Goal: Check status: Check status

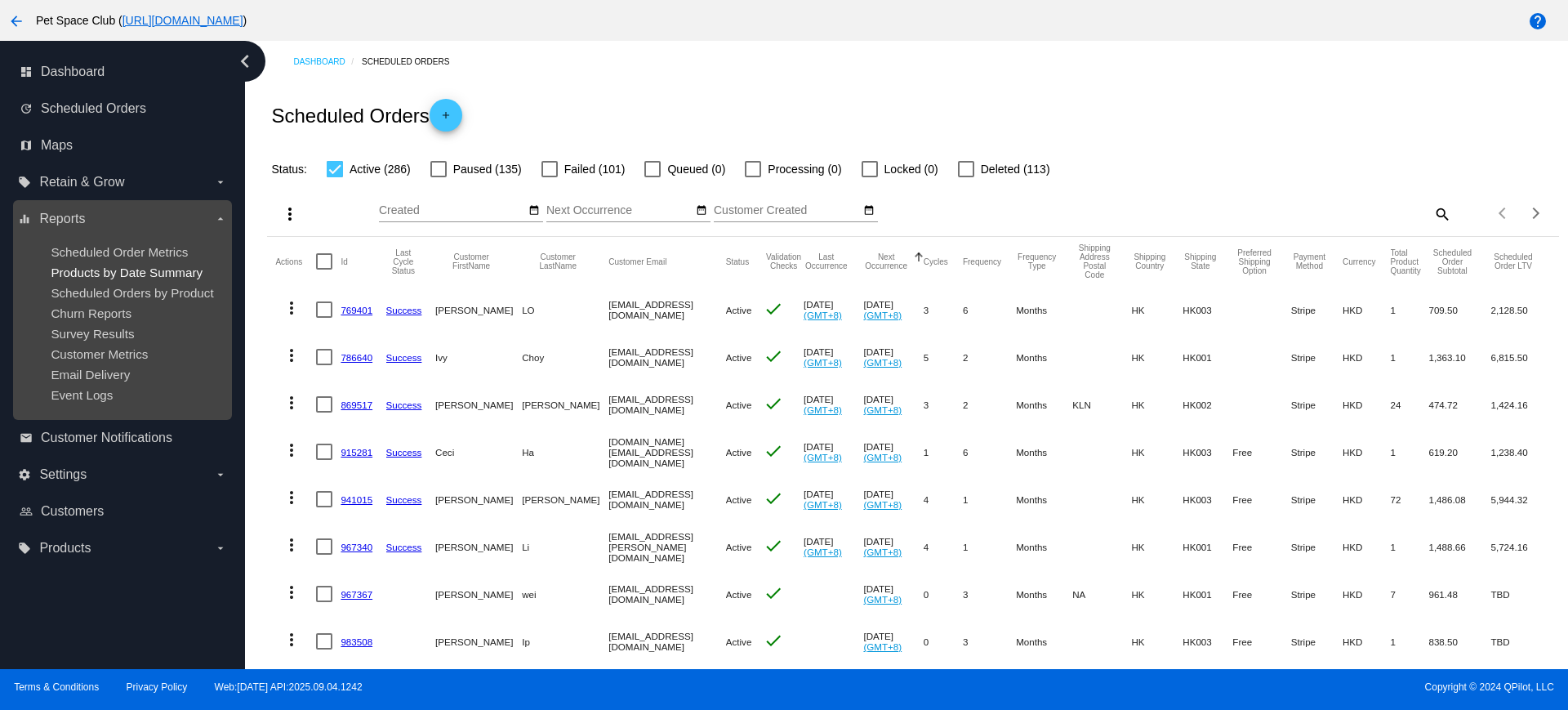
click at [100, 270] on span "Products by Date Summary" at bounding box center [126, 273] width 152 height 14
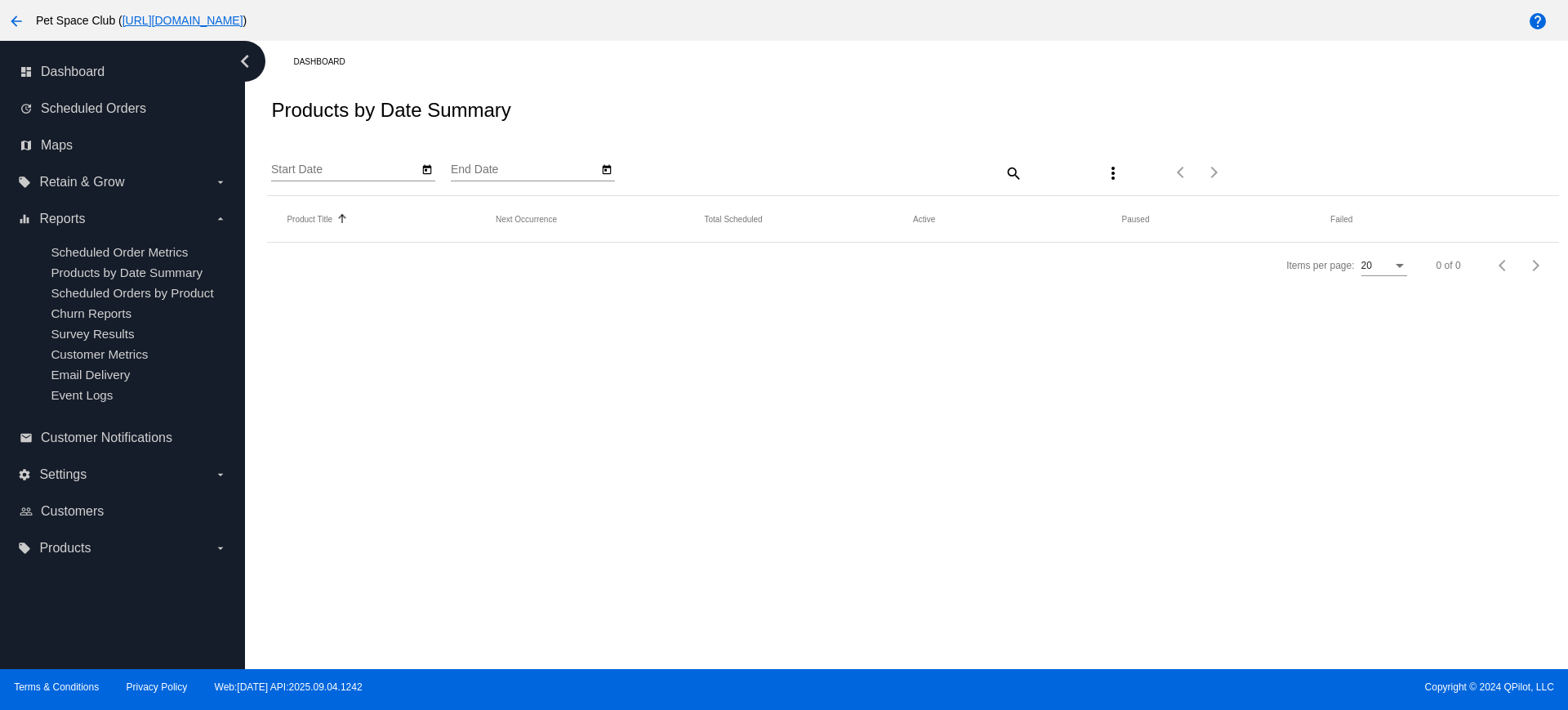
type input "[DATE]"
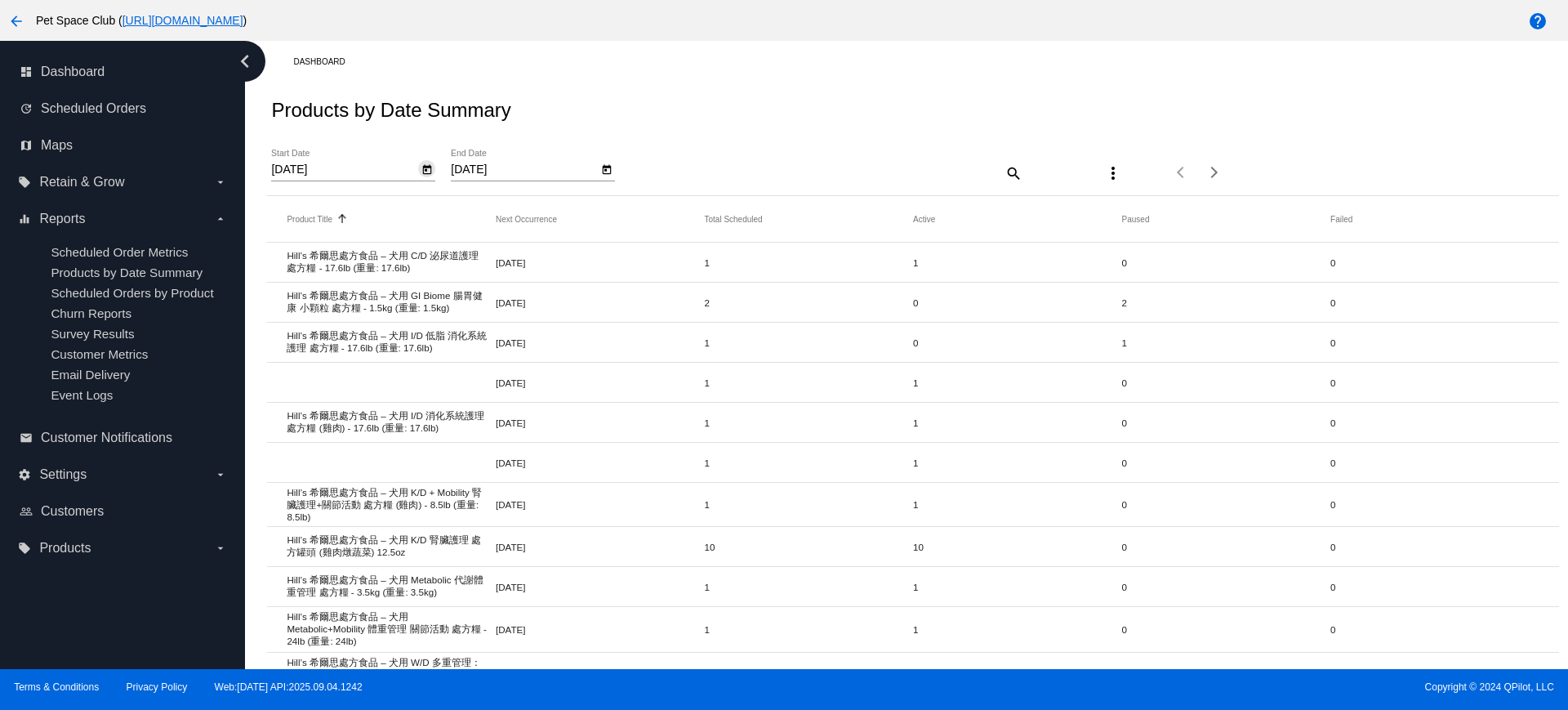
click at [428, 169] on icon "Open calendar" at bounding box center [427, 169] width 11 height 20
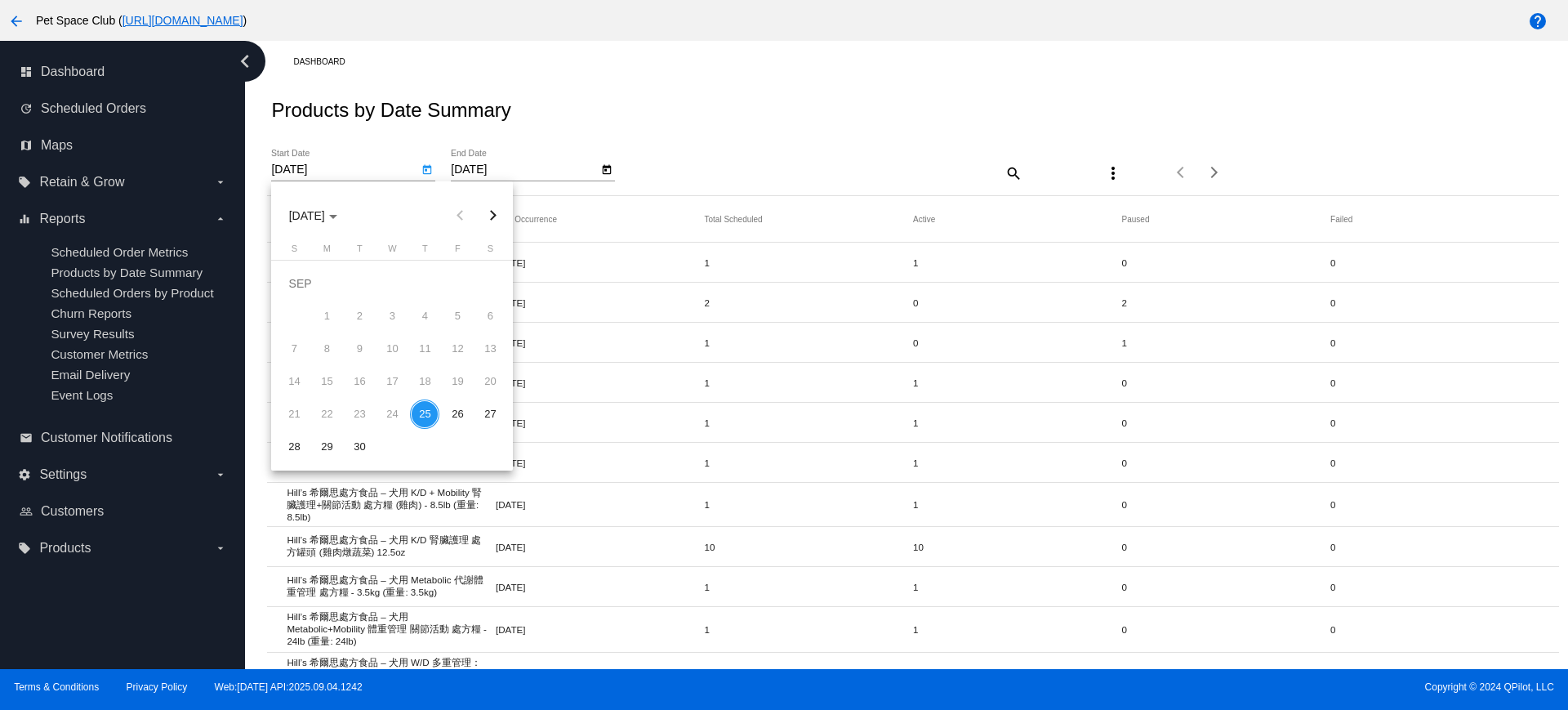
click at [485, 216] on button "Next month" at bounding box center [493, 216] width 33 height 33
click at [398, 283] on div "1" at bounding box center [392, 283] width 30 height 30
type input "[DATE]"
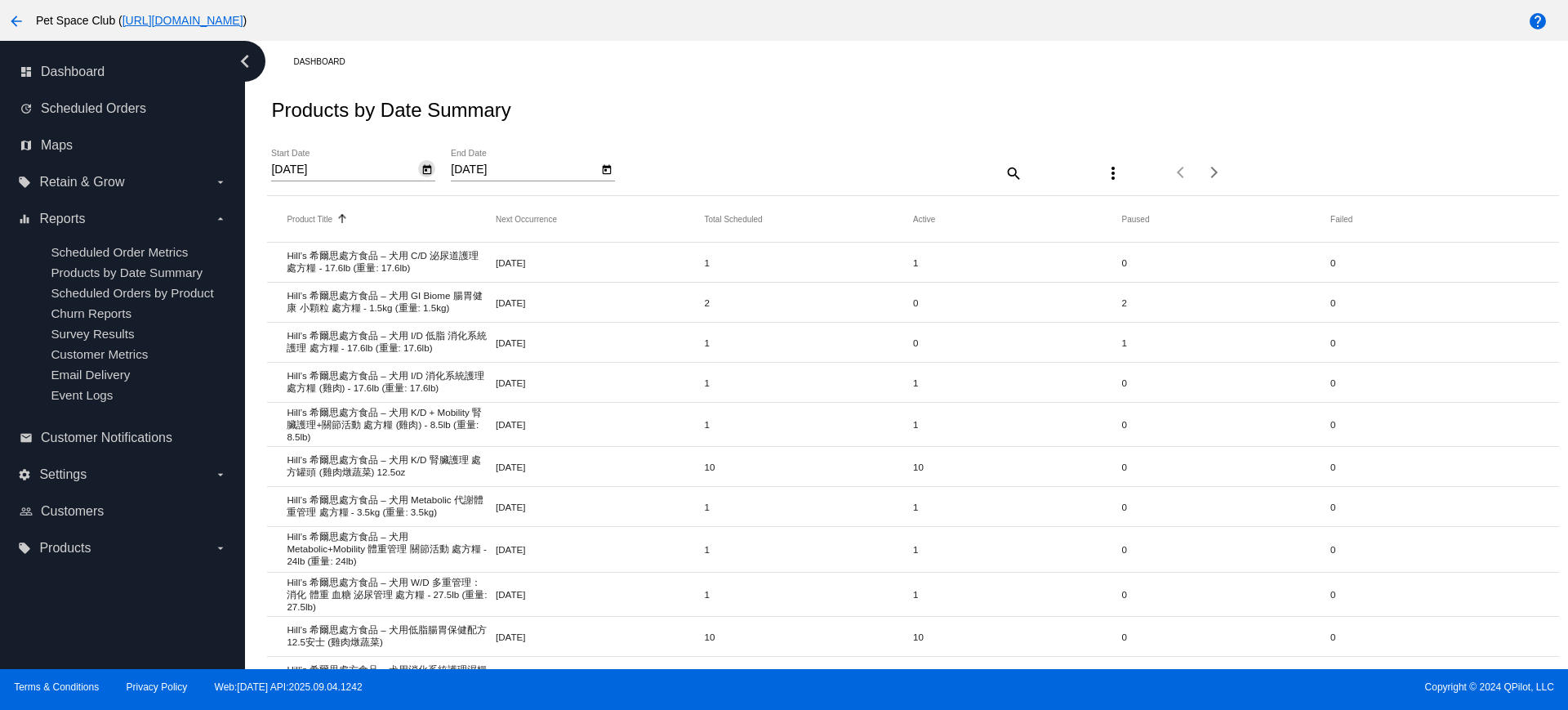
click at [604, 172] on icon "Open calendar" at bounding box center [606, 169] width 11 height 20
click at [635, 419] on div "31" at bounding box center [637, 415] width 30 height 30
type input "[DATE]"
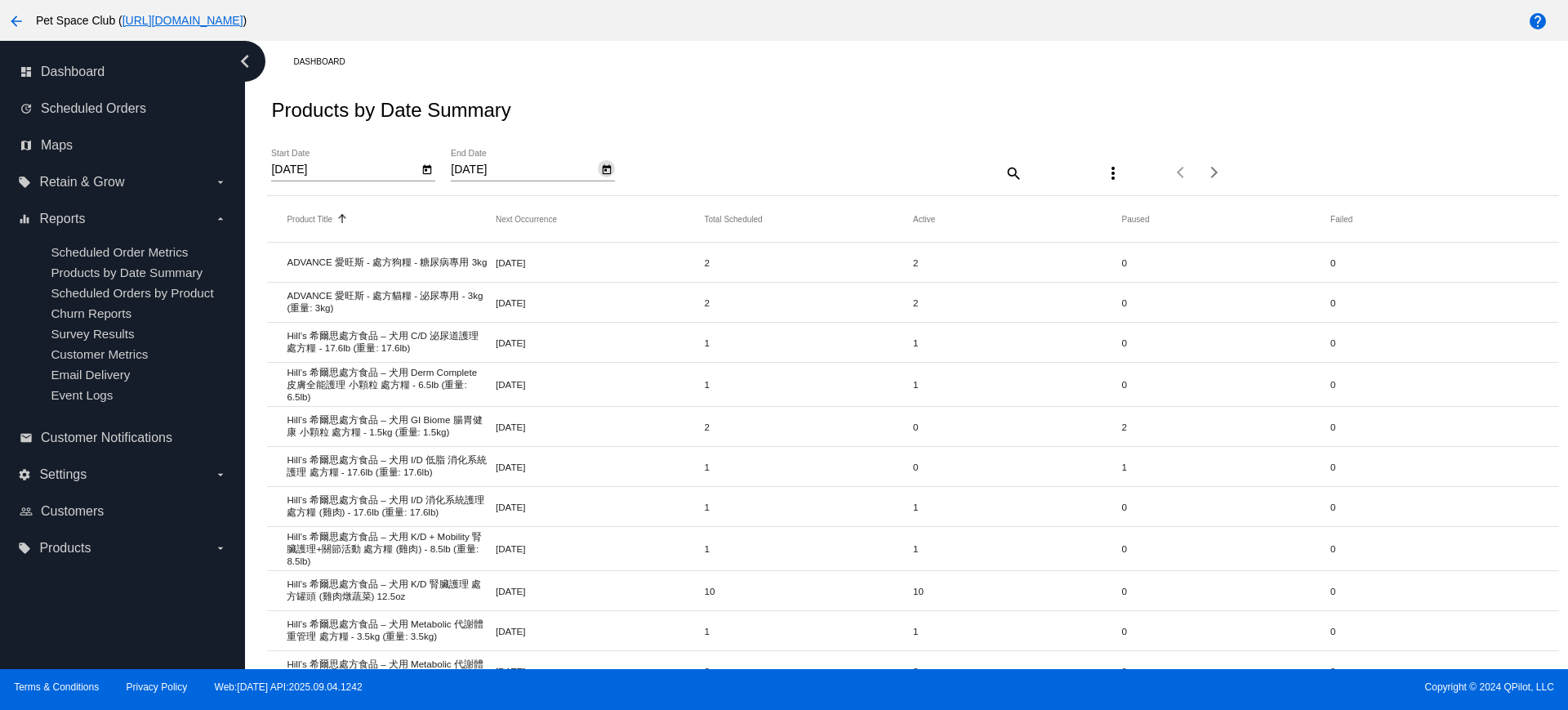
click at [1008, 176] on mat-icon "search" at bounding box center [1012, 172] width 20 height 25
click at [806, 170] on input "Search" at bounding box center [862, 169] width 321 height 13
click at [1003, 176] on mat-icon "search" at bounding box center [1012, 172] width 20 height 25
click at [892, 173] on input "Search" at bounding box center [862, 169] width 321 height 13
paste input "Hill’s 希爾思處方食品 – 貓用 C/D 泌尿道减壓配方 處方糧 - 8.5lb (重量: 8.5lb)"
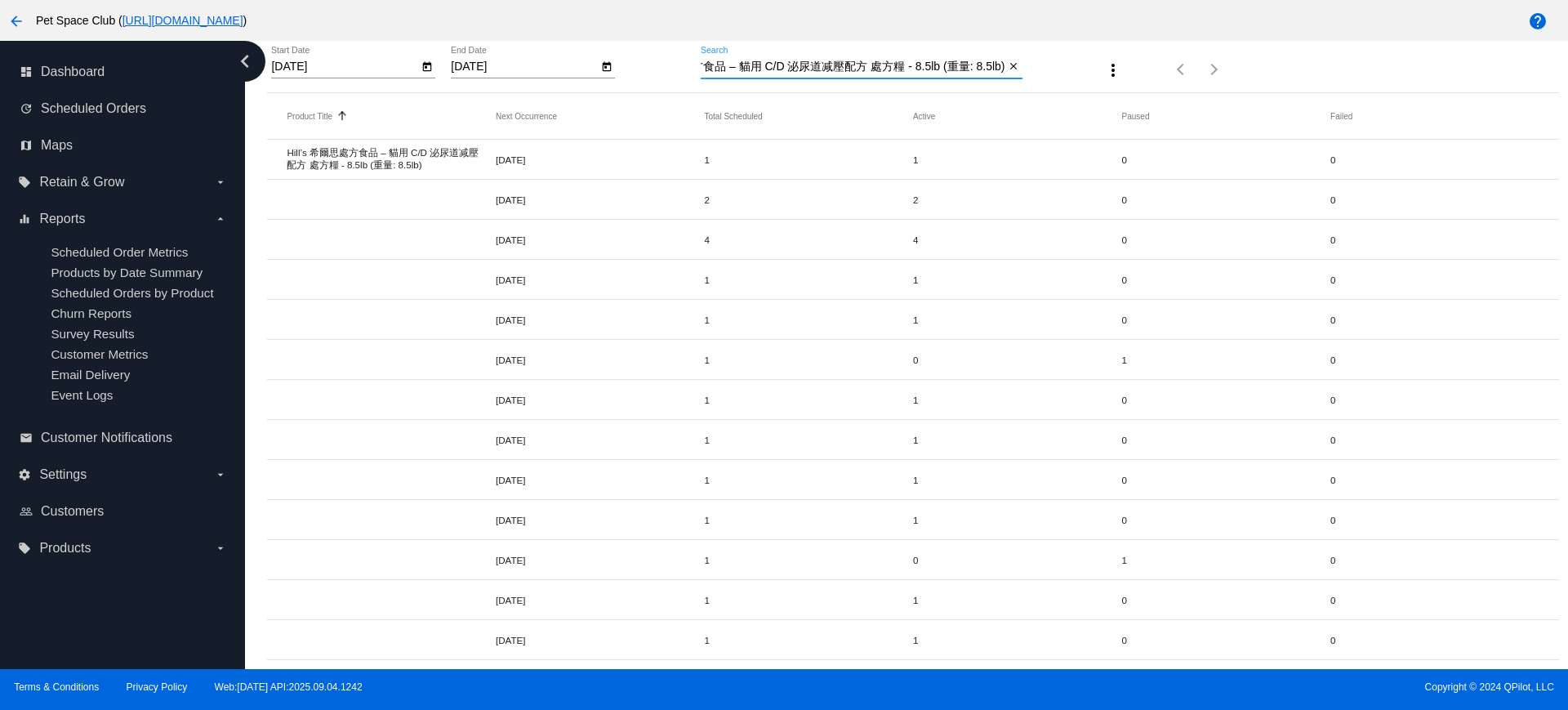
scroll to position [53, 0]
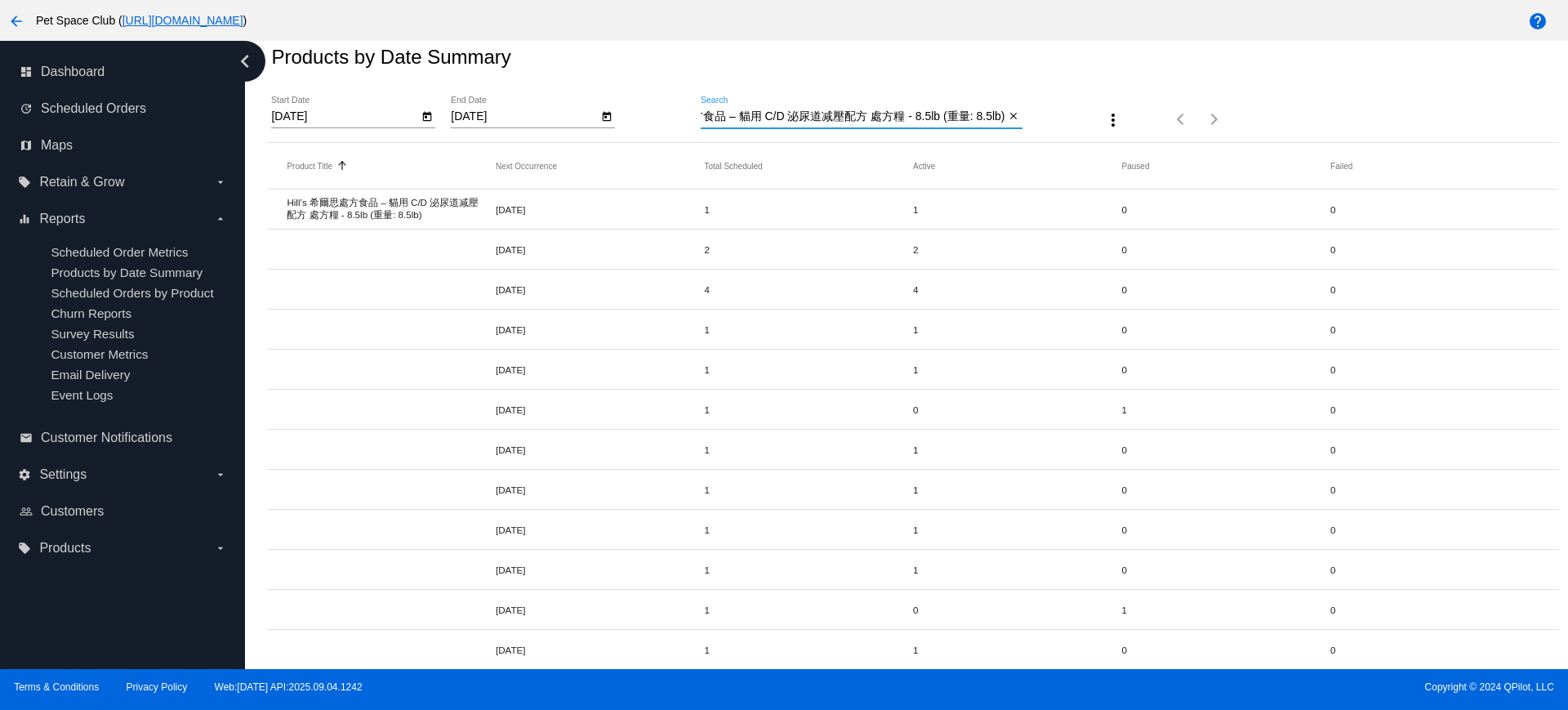
type input "Hill’s 希爾思處方食品 – 貓用 C/D 泌尿道减壓配方 處方糧 - 8.5lb (重量: 8.5lb)"
click at [432, 117] on icon "Open calendar" at bounding box center [427, 116] width 11 height 20
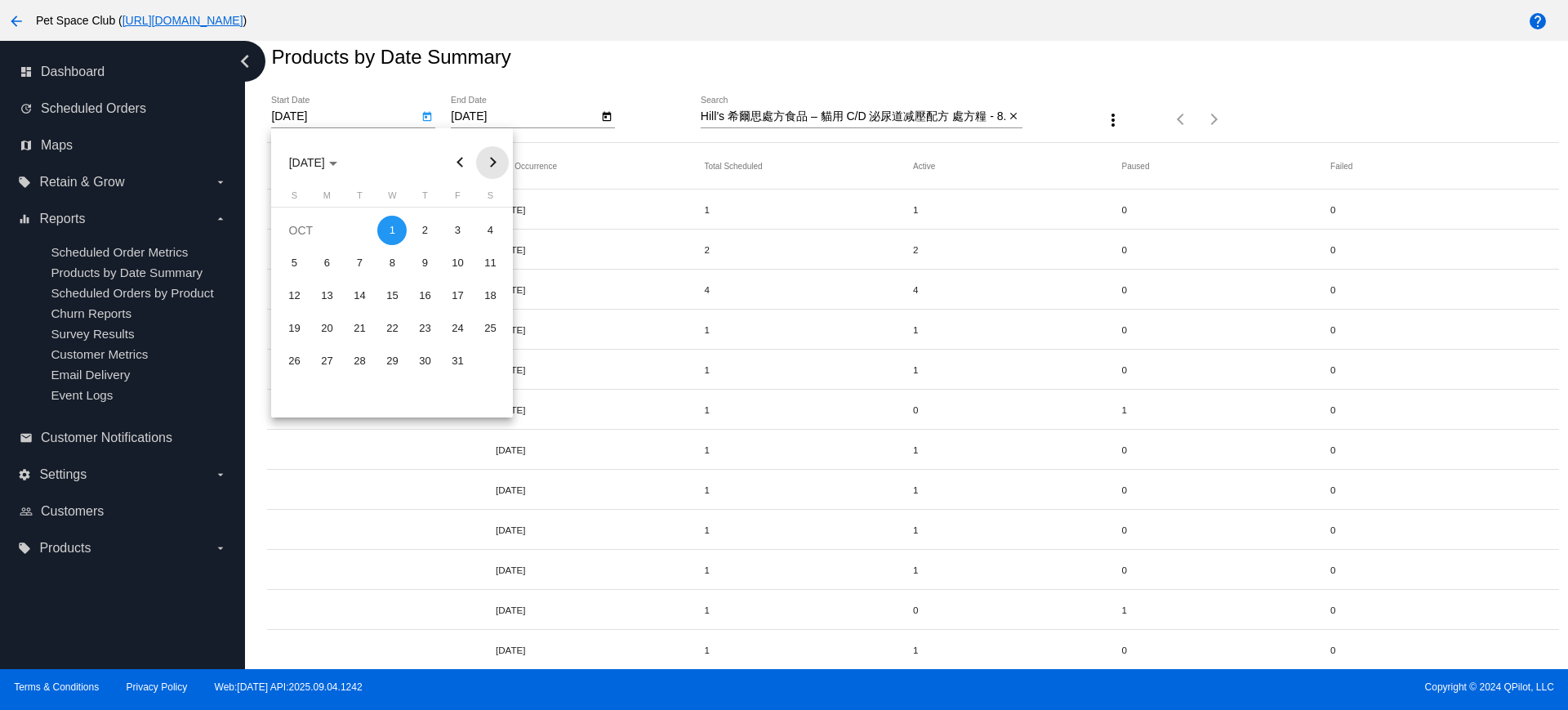
click at [496, 165] on button "Next month" at bounding box center [493, 163] width 33 height 33
click at [484, 234] on div "1" at bounding box center [490, 230] width 30 height 30
type input "[DATE]"
click at [605, 119] on icon "Open calendar" at bounding box center [606, 116] width 11 height 20
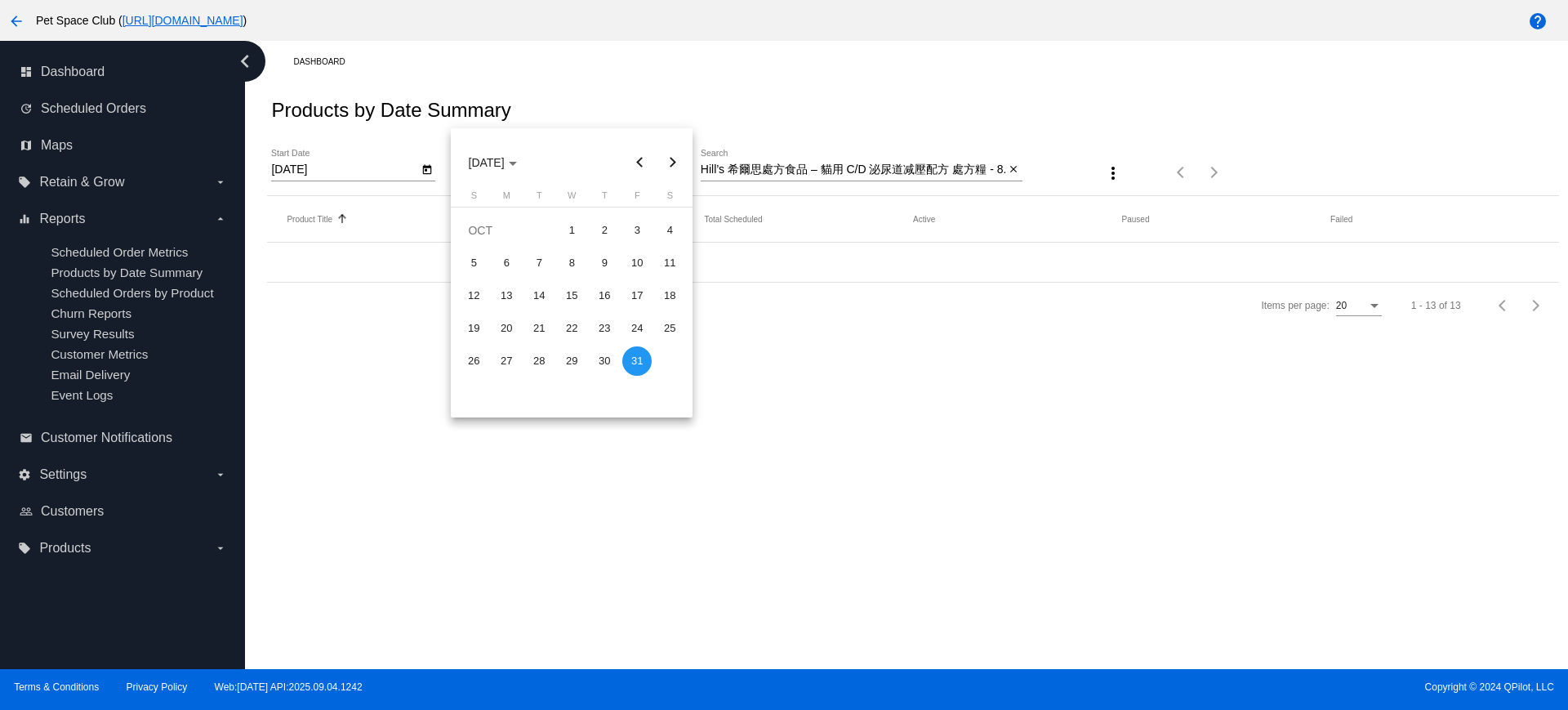
click at [674, 161] on button "Next month" at bounding box center [672, 163] width 33 height 33
click at [485, 390] on div "30" at bounding box center [473, 394] width 30 height 30
type input "[DATE]"
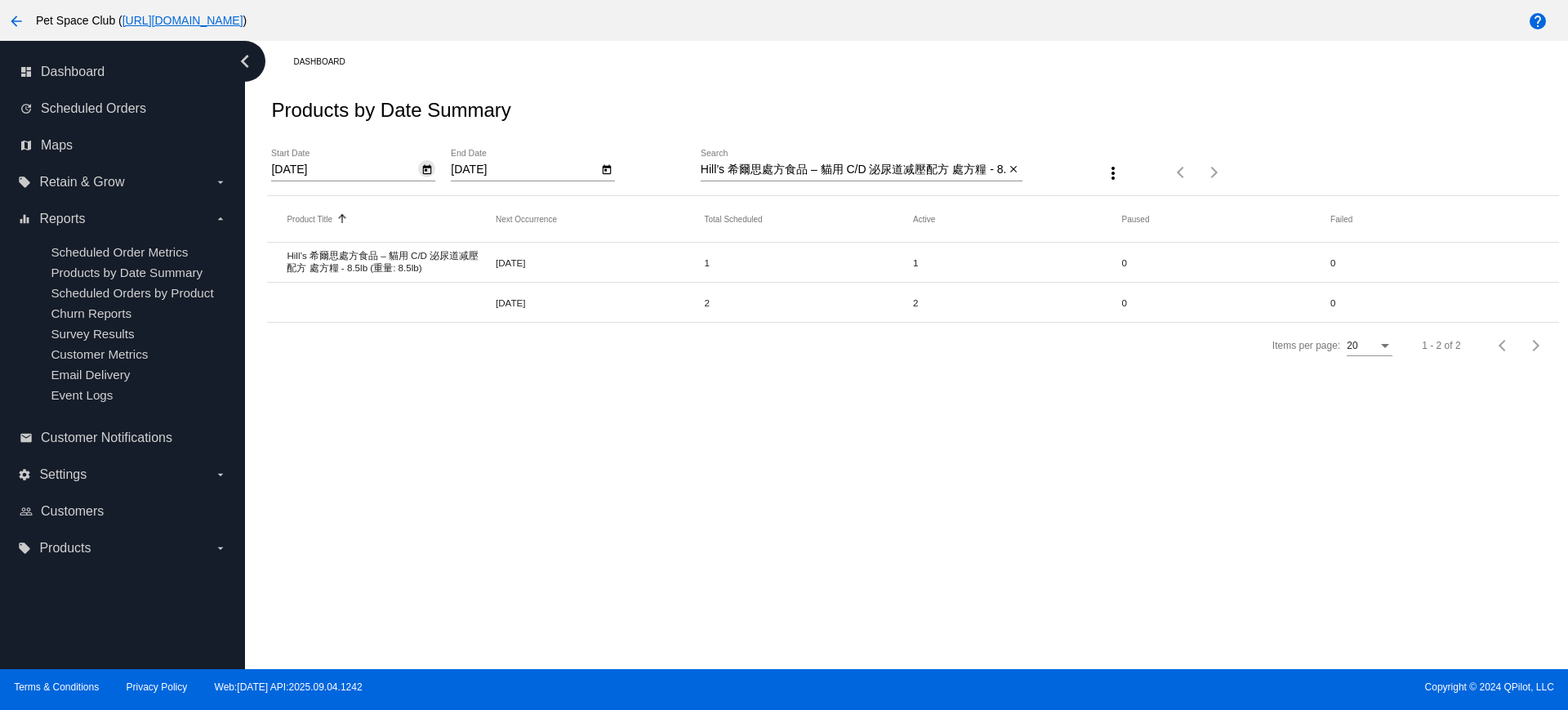
click at [427, 167] on icon "Open calendar" at bounding box center [427, 169] width 9 height 10
click at [491, 213] on button "Next month" at bounding box center [493, 216] width 33 height 33
click at [331, 314] on div "1" at bounding box center [327, 316] width 30 height 30
type input "[DATE]"
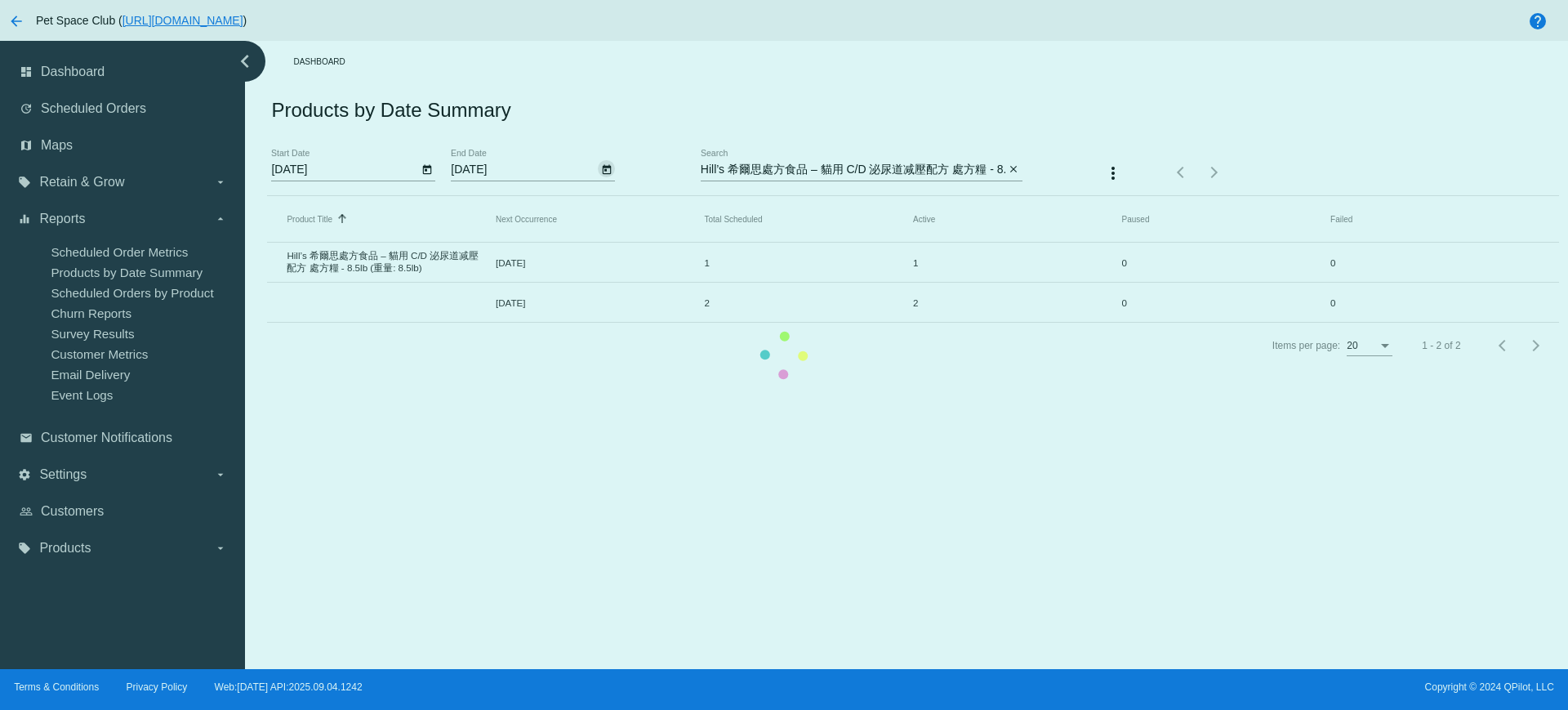
click at [606, 169] on app-dashboard-products-by-date-summary "Products by Date Summary [DATE] Start Date [DATE] End Date Hill’s 希爾思處方食品 – 貓用 …" at bounding box center [912, 225] width 1291 height 286
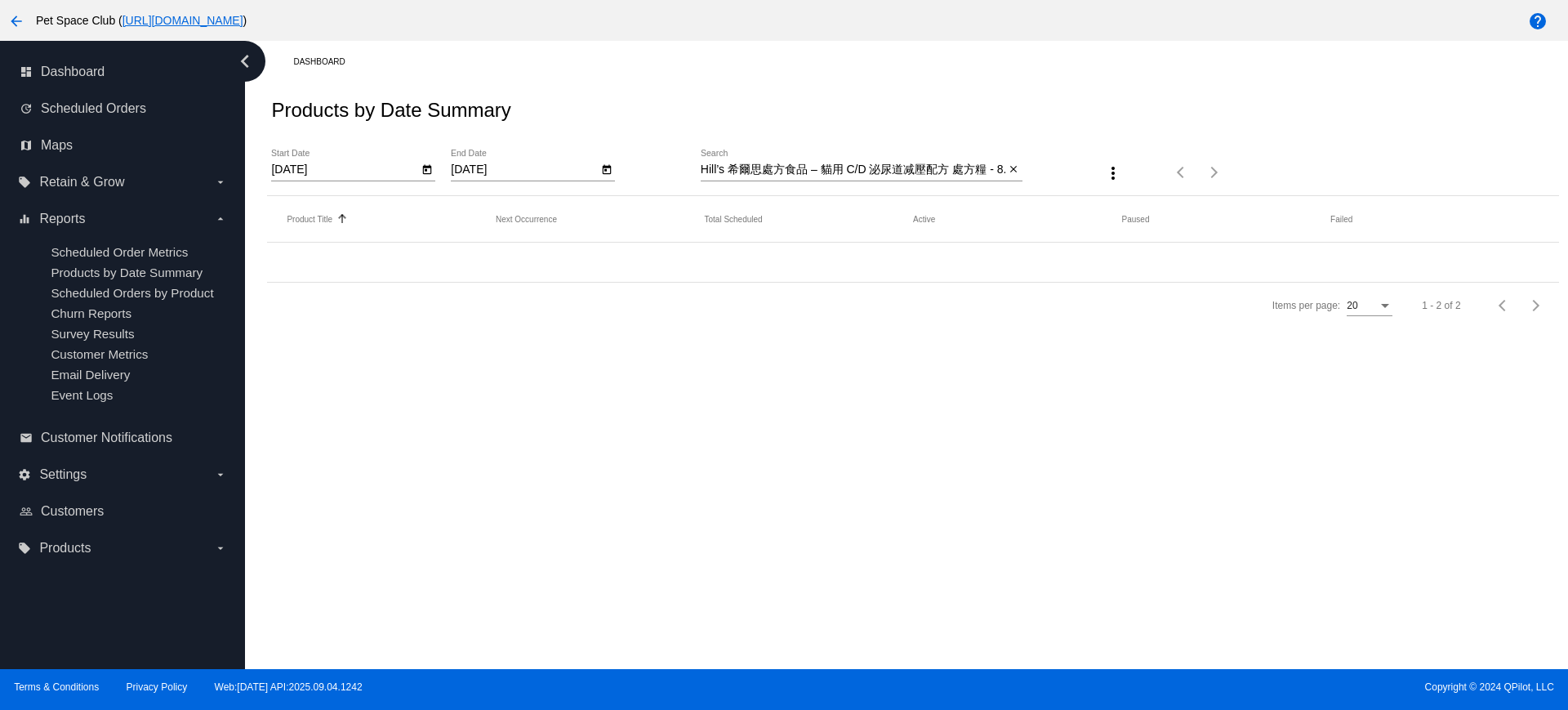
click at [602, 170] on icon "Open calendar" at bounding box center [606, 169] width 11 height 20
click at [672, 212] on button "Next month" at bounding box center [672, 216] width 33 height 33
click at [576, 455] on div "31" at bounding box center [572, 447] width 30 height 30
type input "[DATE]"
click at [1015, 170] on mat-icon "close" at bounding box center [1013, 169] width 11 height 13
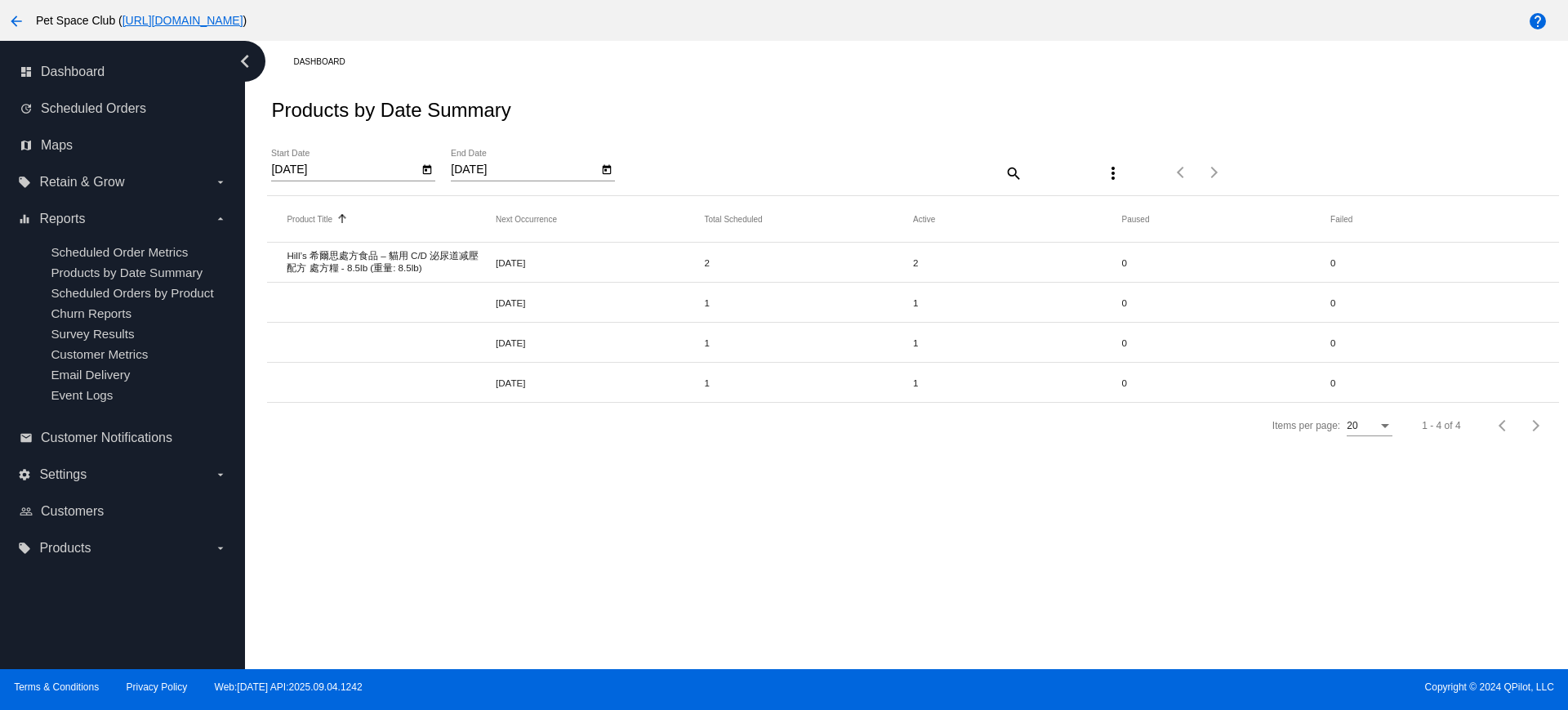
click at [830, 169] on div "search" at bounding box center [862, 172] width 321 height 25
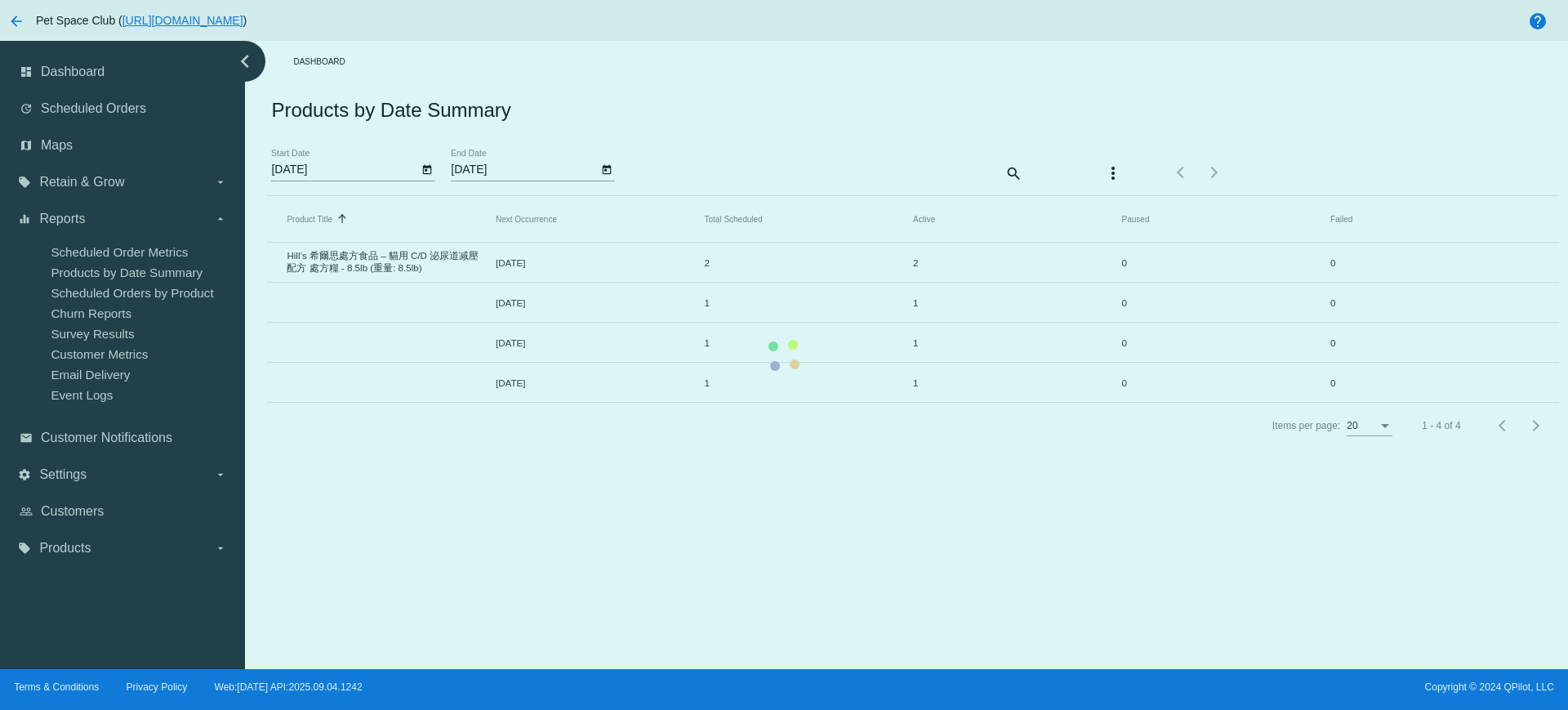
click at [1007, 196] on mat-table "Product Title Sorted by Title ascending Next Occurrence Total Scheduled Active …" at bounding box center [912, 300] width 1291 height 207
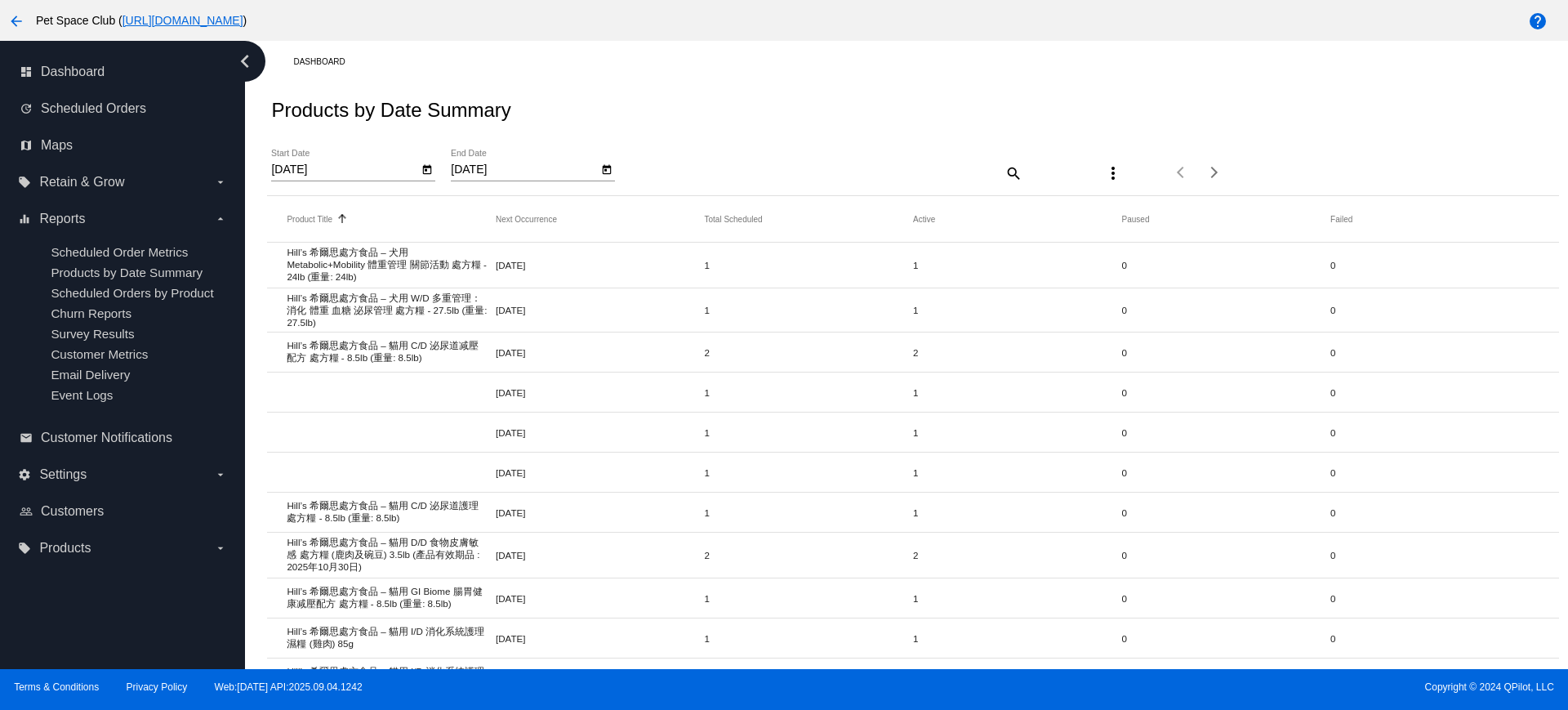
click at [1002, 172] on mat-icon "search" at bounding box center [1012, 172] width 20 height 25
click at [810, 170] on input "Search" at bounding box center [862, 169] width 321 height 13
paste input "Hill’s 希爾思處方食品 – 貓用 C/D 泌尿道護理 處方糧 - 8.5lb (重量: 8.5lb)"
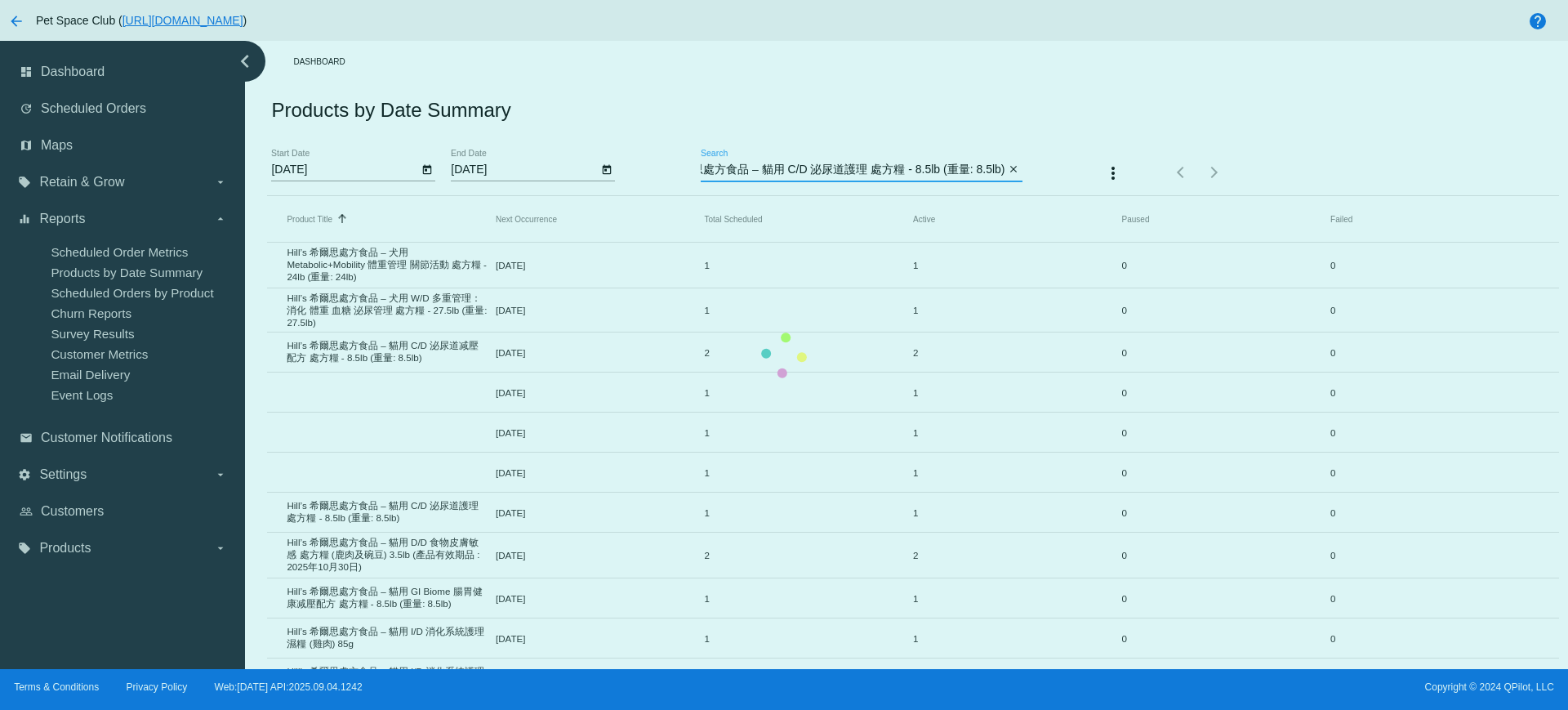
scroll to position [0, 59]
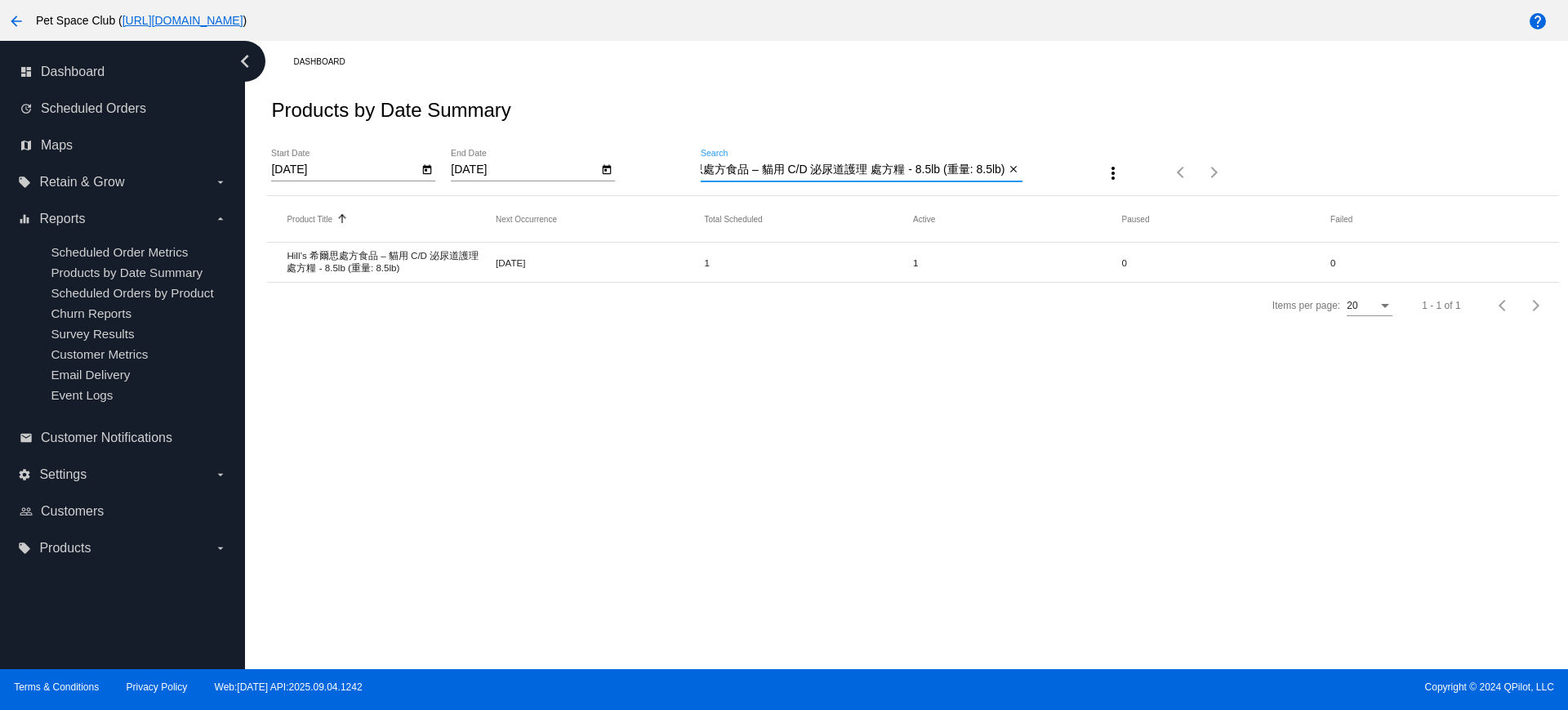
type input "Hill’s 希爾思處方食品 – 貓用 C/D 泌尿道護理 處方糧 - 8.5lb (重量: 8.5lb)"
click at [425, 169] on icon "Open calendar" at bounding box center [427, 169] width 11 height 20
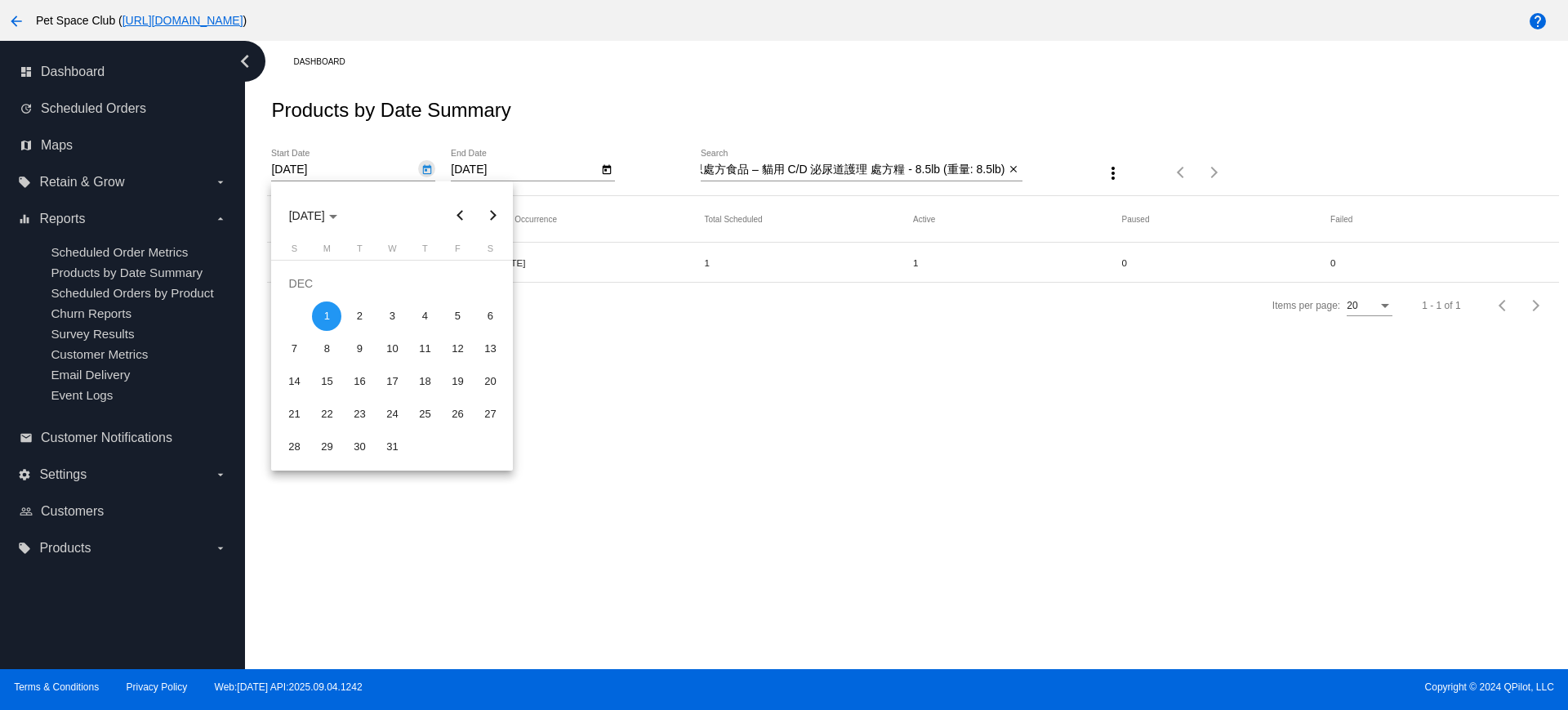
scroll to position [0, 0]
click at [464, 209] on button "Previous month" at bounding box center [460, 216] width 33 height 33
click at [491, 277] on div "1" at bounding box center [490, 283] width 30 height 30
type input "[DATE]"
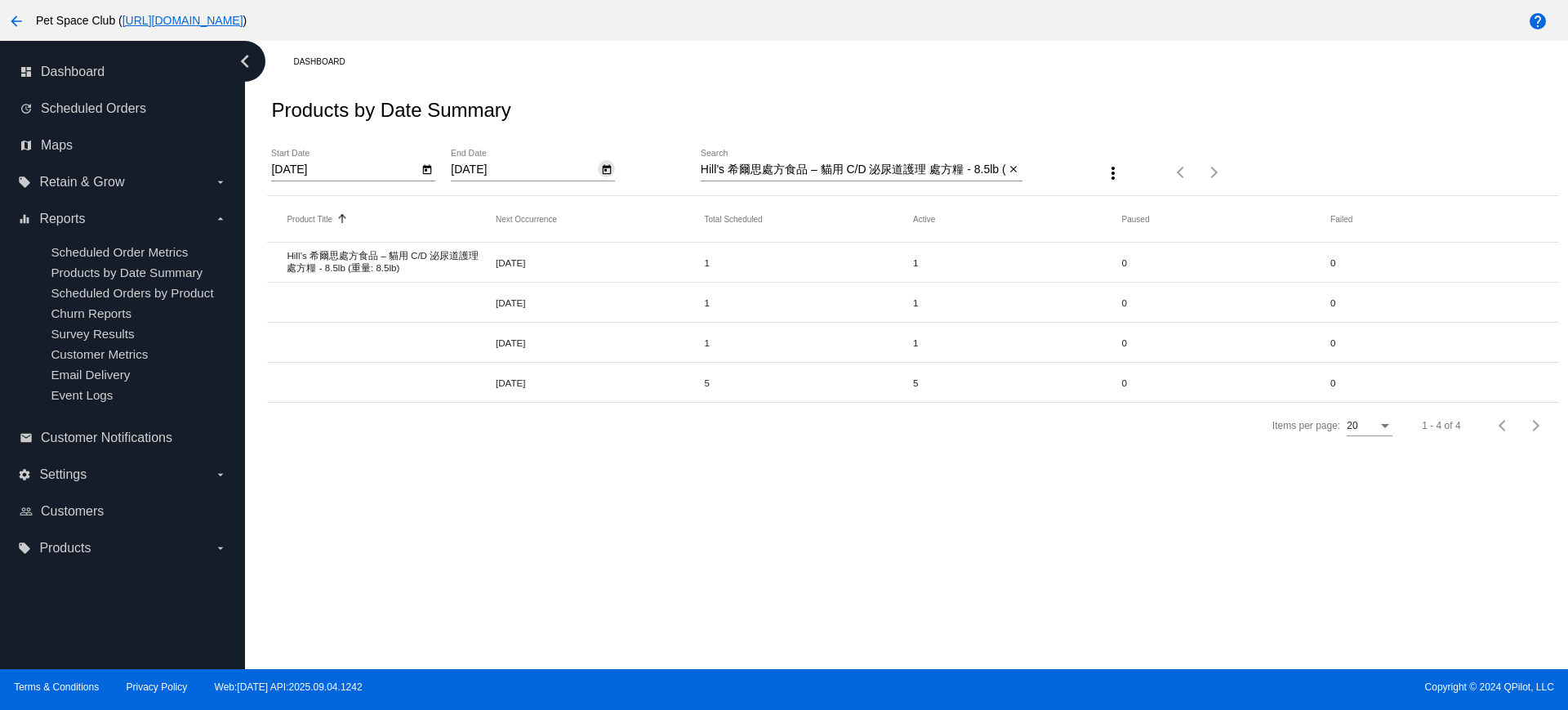
click at [607, 170] on icon "Open calendar" at bounding box center [606, 169] width 11 height 20
click at [641, 216] on button "Previous month" at bounding box center [639, 216] width 33 height 33
click at [477, 447] on div "30" at bounding box center [473, 447] width 30 height 30
type input "[DATE]"
click at [427, 175] on icon "Open calendar" at bounding box center [427, 169] width 11 height 20
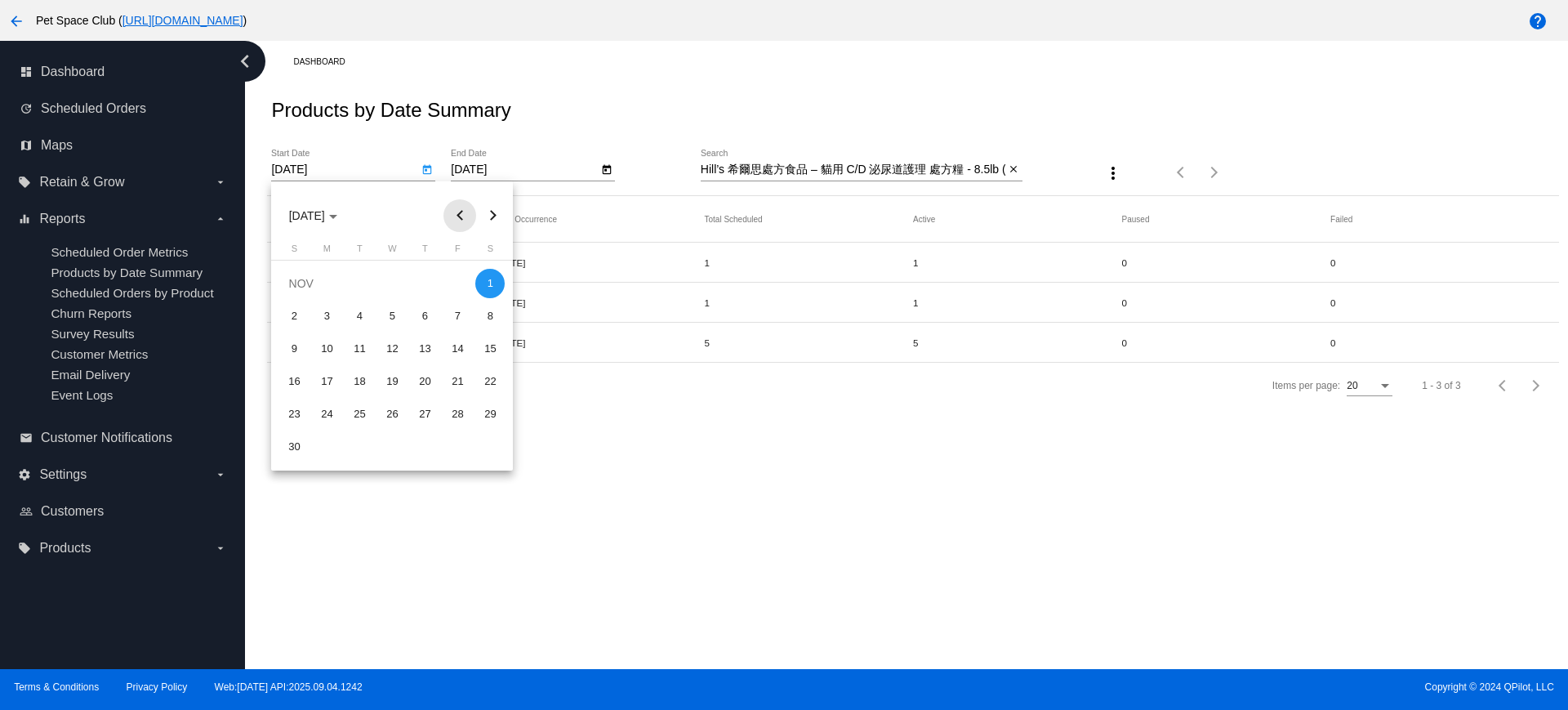
click at [457, 218] on button "Previous month" at bounding box center [460, 216] width 33 height 33
click at [401, 290] on div "1" at bounding box center [392, 283] width 30 height 30
type input "[DATE]"
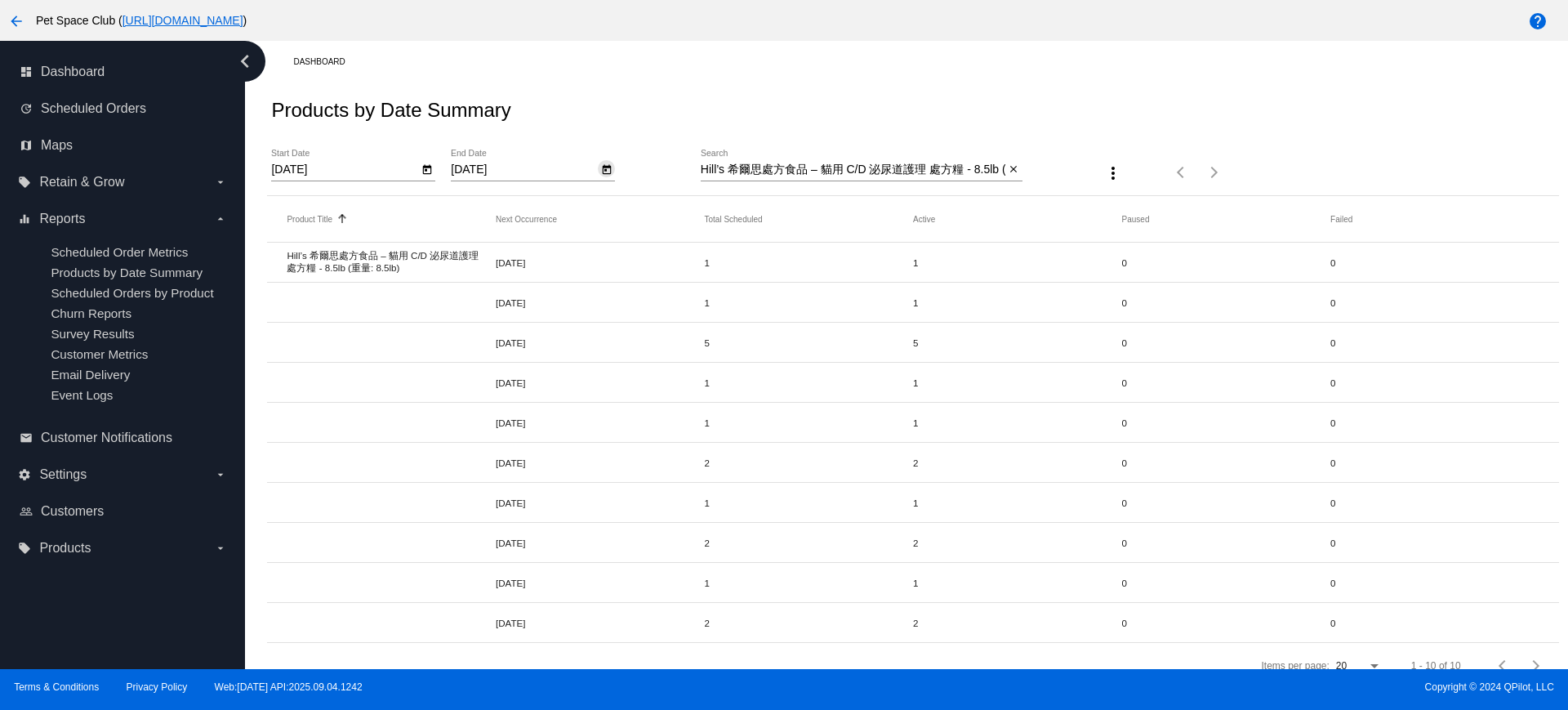
click at [608, 167] on icon "Open calendar" at bounding box center [607, 169] width 9 height 10
click at [701, 94] on div at bounding box center [784, 355] width 1568 height 710
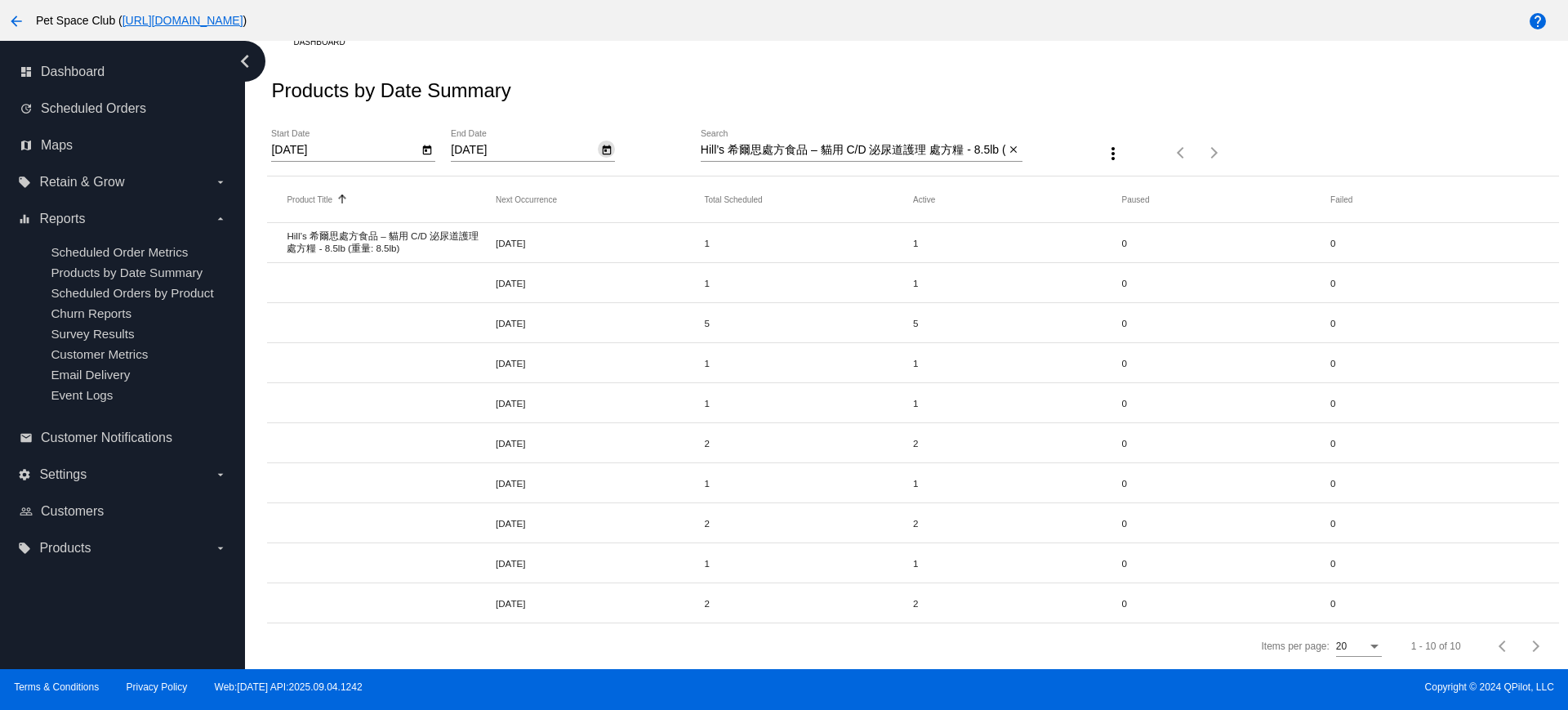
scroll to position [35, 0]
click at [71, 109] on span "Scheduled Orders" at bounding box center [93, 109] width 105 height 15
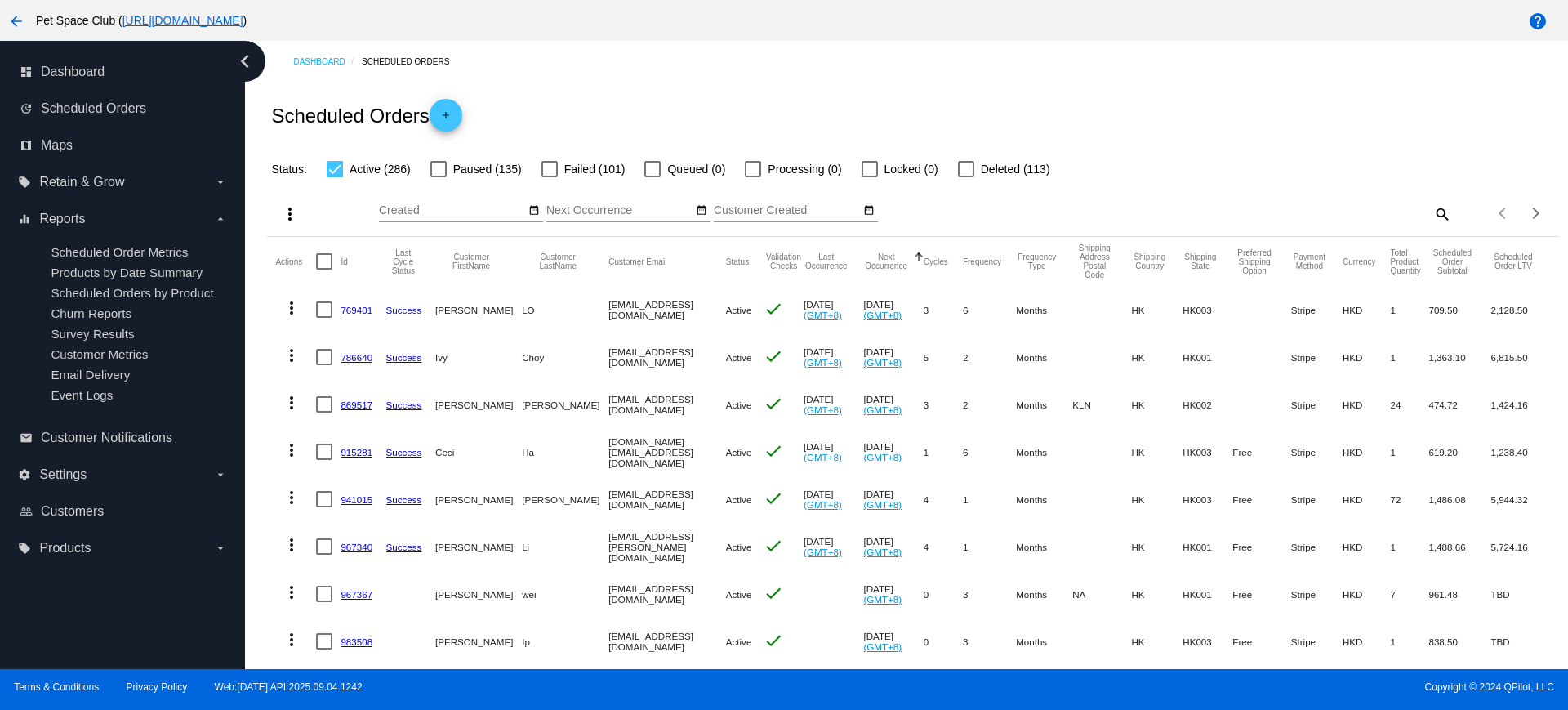
click at [1432, 215] on mat-icon "search" at bounding box center [1441, 213] width 20 height 25
click at [1274, 215] on div "Search" at bounding box center [1290, 206] width 321 height 32
paste input "959030"
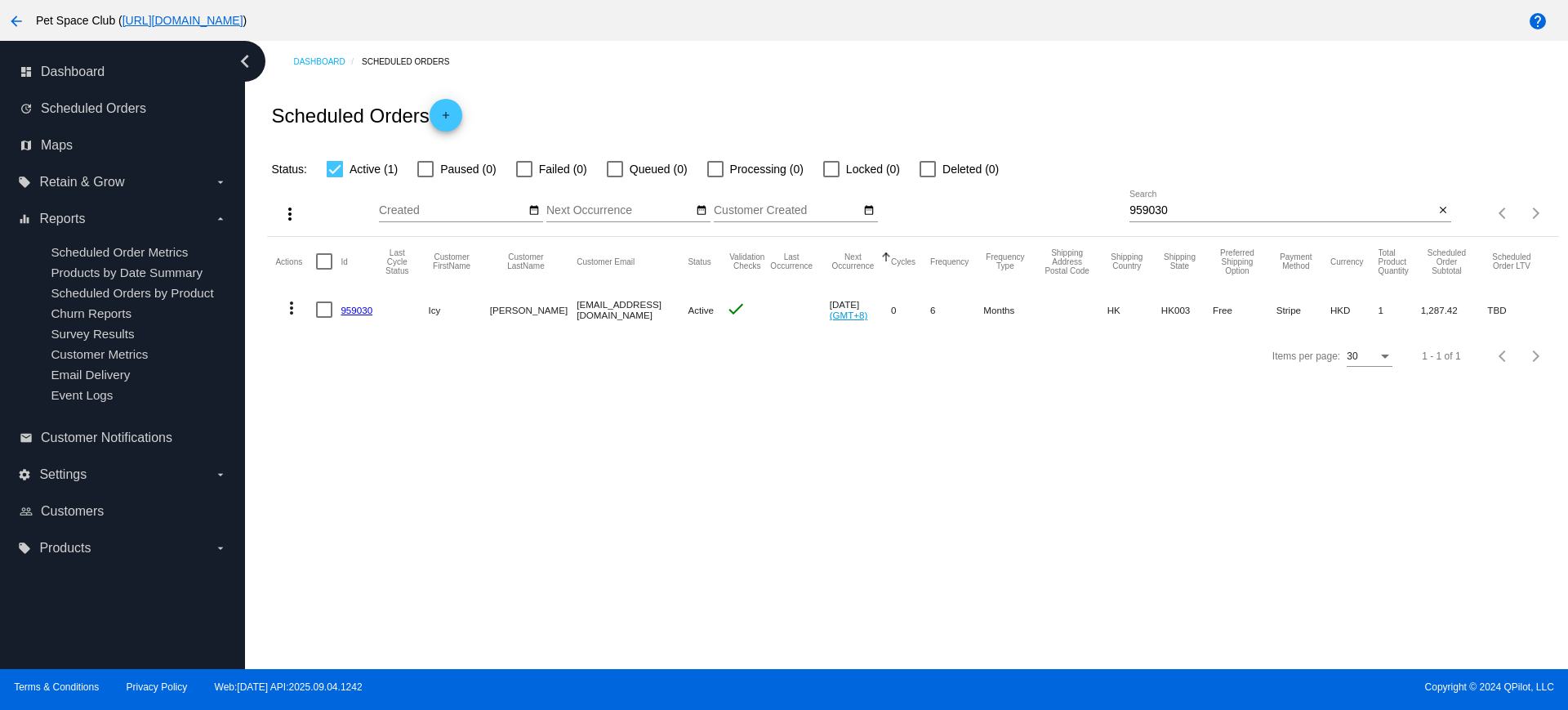
click at [1182, 215] on input "959030" at bounding box center [1281, 210] width 305 height 13
drag, startPoint x: 1191, startPoint y: 213, endPoint x: 1095, endPoint y: 209, distance: 96.1
click at [1095, 209] on div "more_vert Sep Jan Feb Mar [DATE]" at bounding box center [912, 208] width 1291 height 58
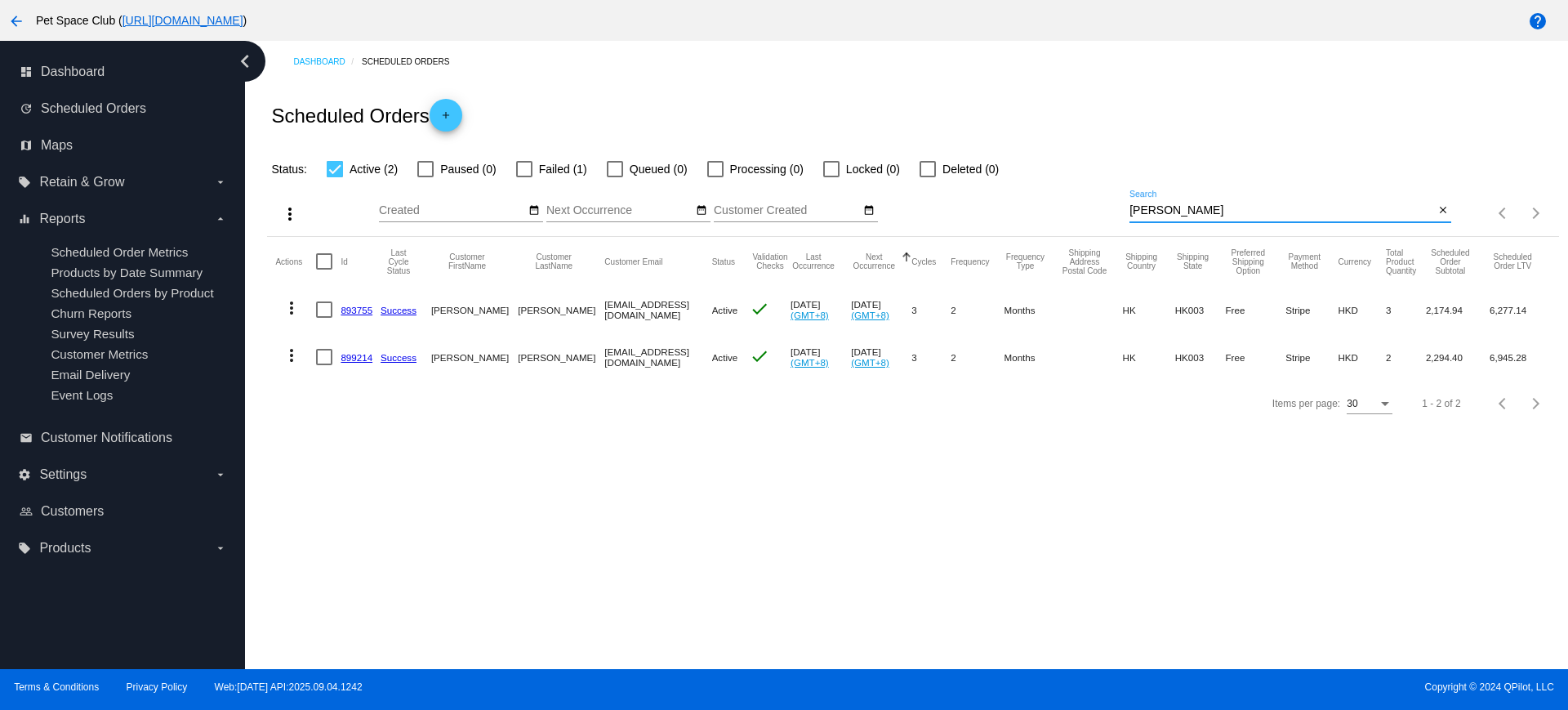
type input "[PERSON_NAME]"
drag, startPoint x: 340, startPoint y: 355, endPoint x: 299, endPoint y: 452, distance: 105.3
click at [299, 452] on div "Dashboard Scheduled Orders Scheduled Orders add Status: Active (2) Paused (0) F…" at bounding box center [906, 355] width 1323 height 628
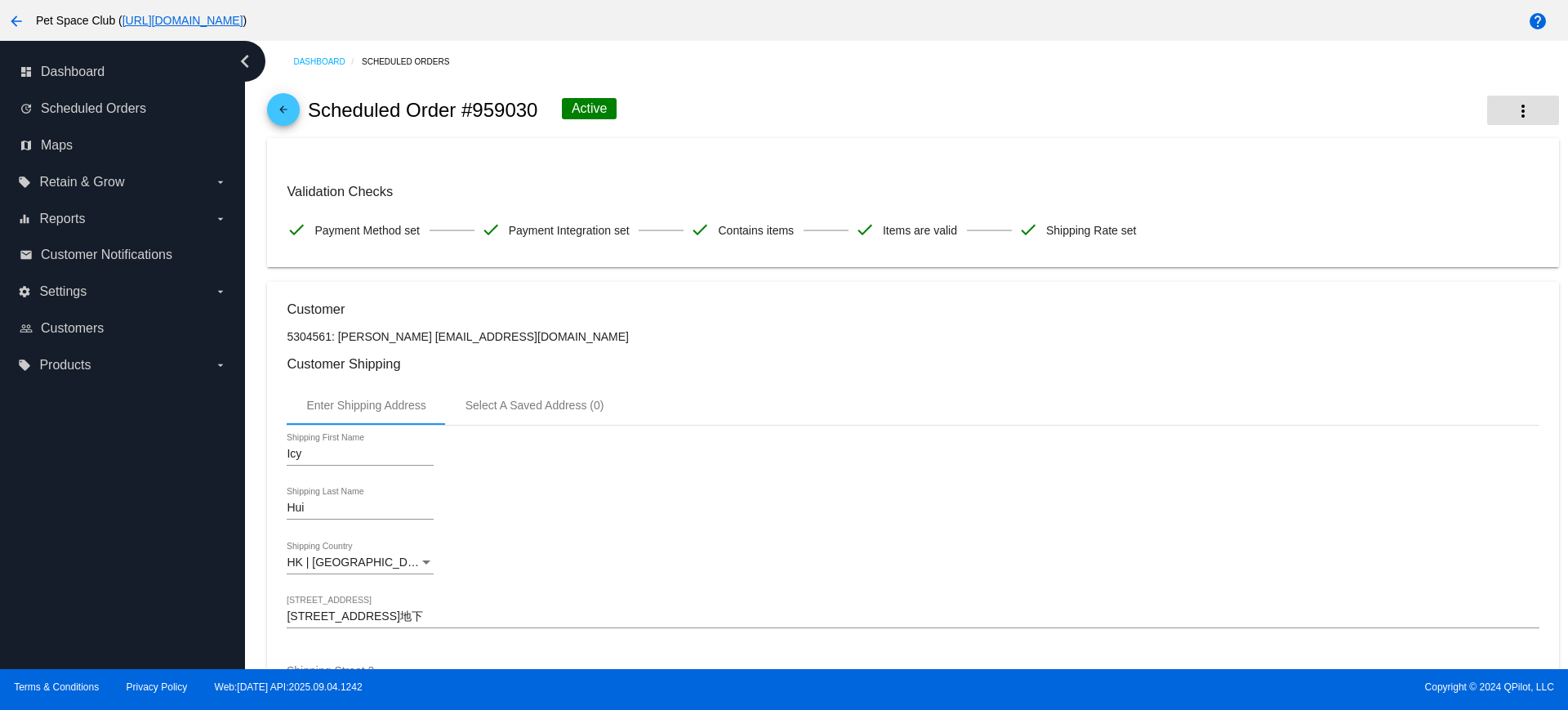
click at [1513, 103] on mat-icon "more_vert" at bounding box center [1523, 111] width 20 height 20
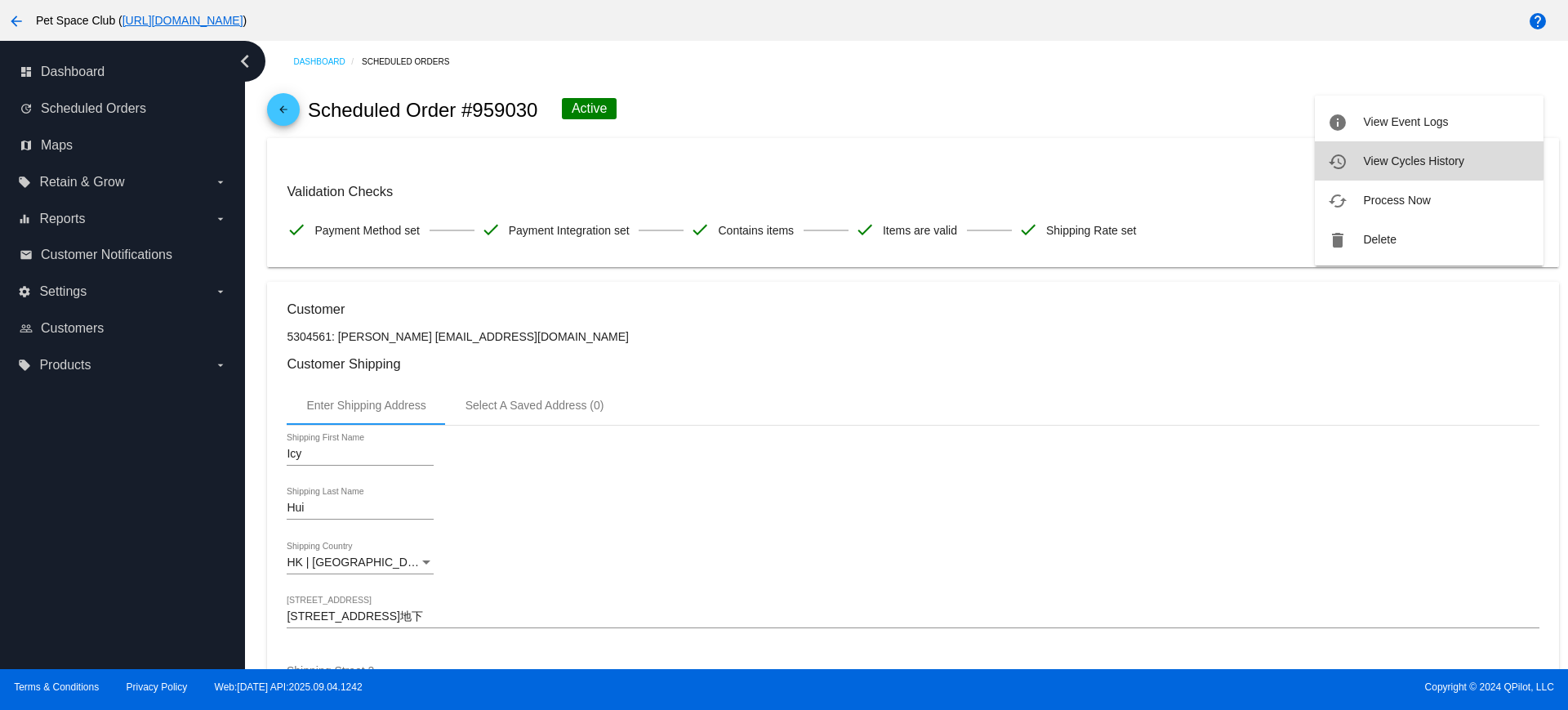
click at [1423, 155] on span "View Cycles History" at bounding box center [1413, 161] width 101 height 13
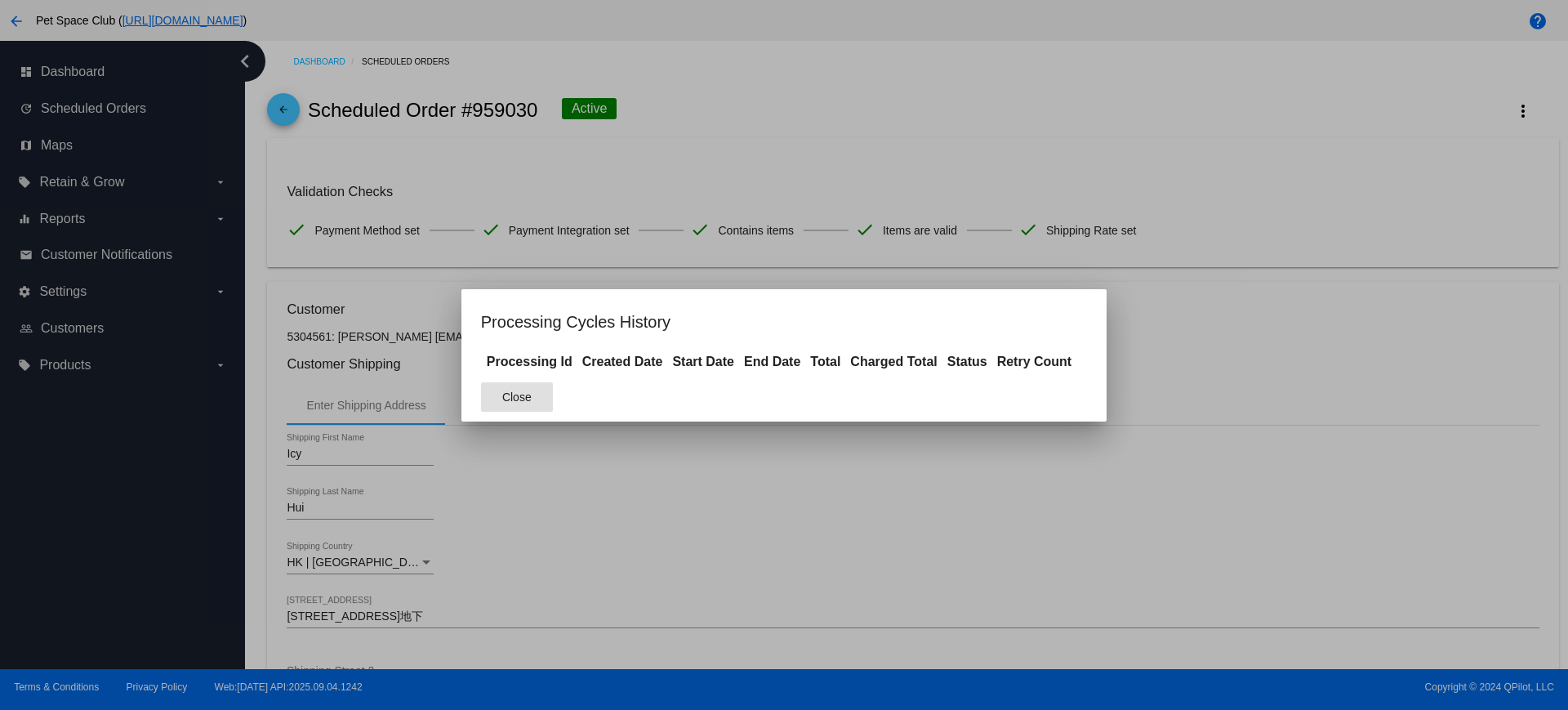
click at [506, 404] on button "Close" at bounding box center [517, 397] width 72 height 30
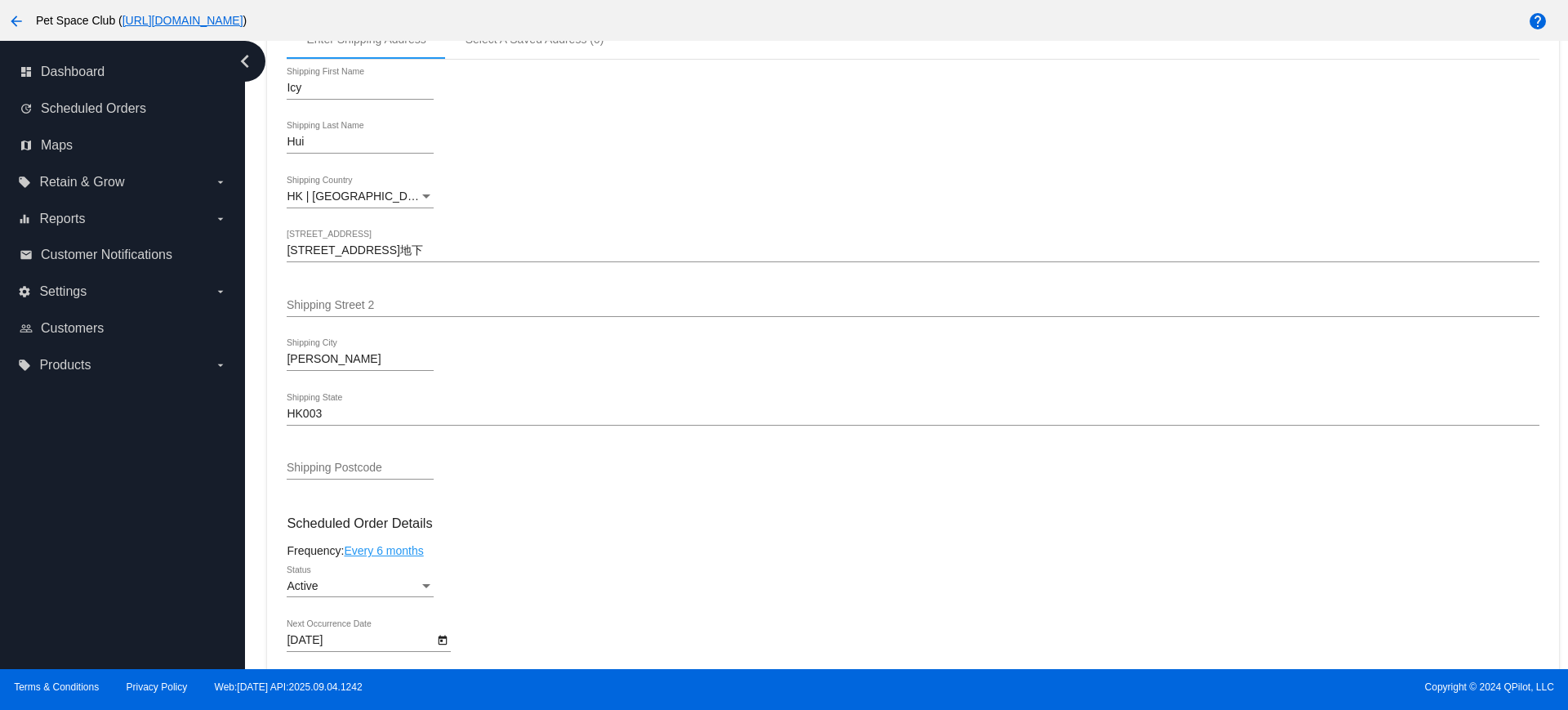
scroll to position [307, 0]
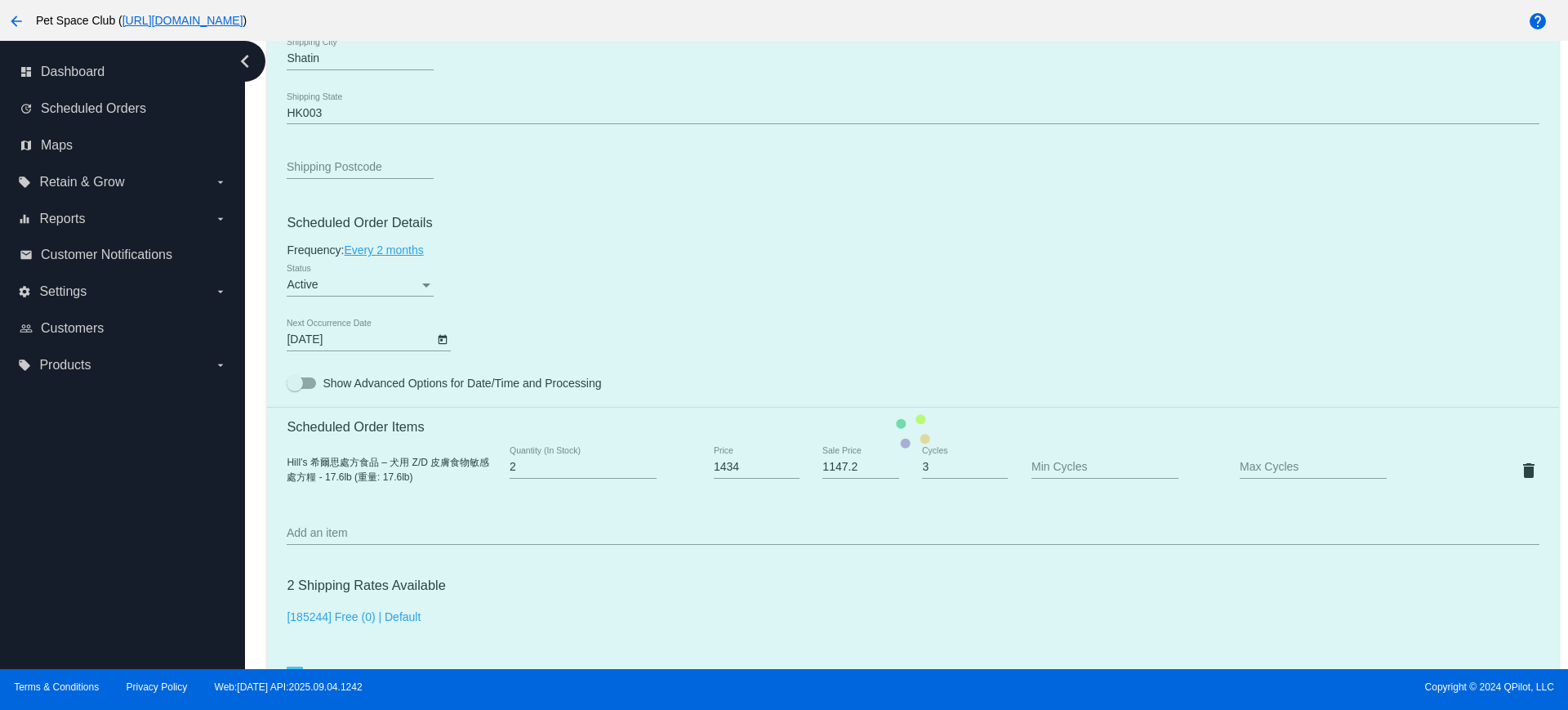
scroll to position [817, 0]
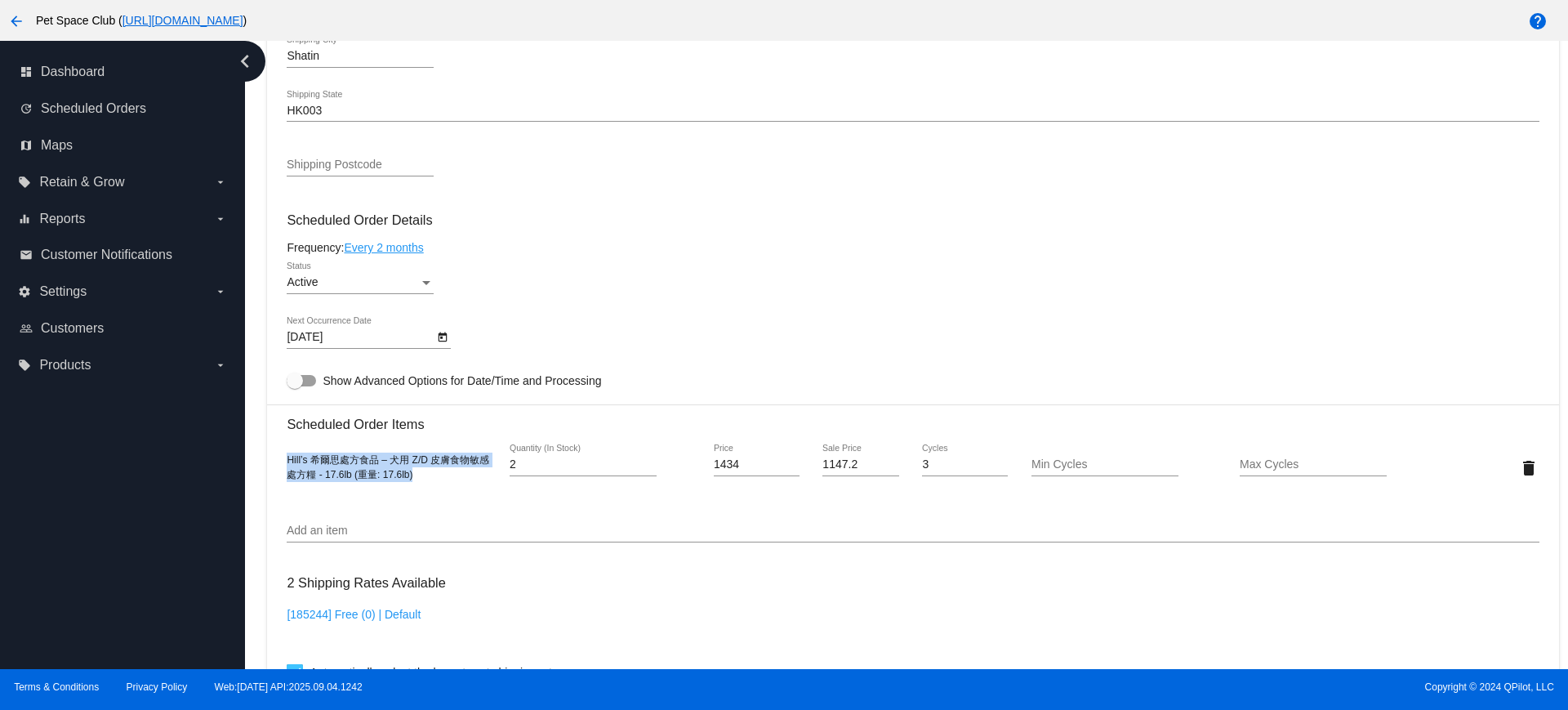
drag, startPoint x: 418, startPoint y: 482, endPoint x: 285, endPoint y: 461, distance: 134.6
click at [285, 461] on mat-card "Customer 4473405: Vicky Wong vickyy_wong@yahoo.com Customer Shipping Enter Ship…" at bounding box center [912, 428] width 1291 height 1634
copy span "Hill’s 希爾思處方食品 – 犬用 Z/D 皮膚食物敏感 處方糧 - 17.6lb (重量: 17.6lb)"
